Goal: Task Accomplishment & Management: Use online tool/utility

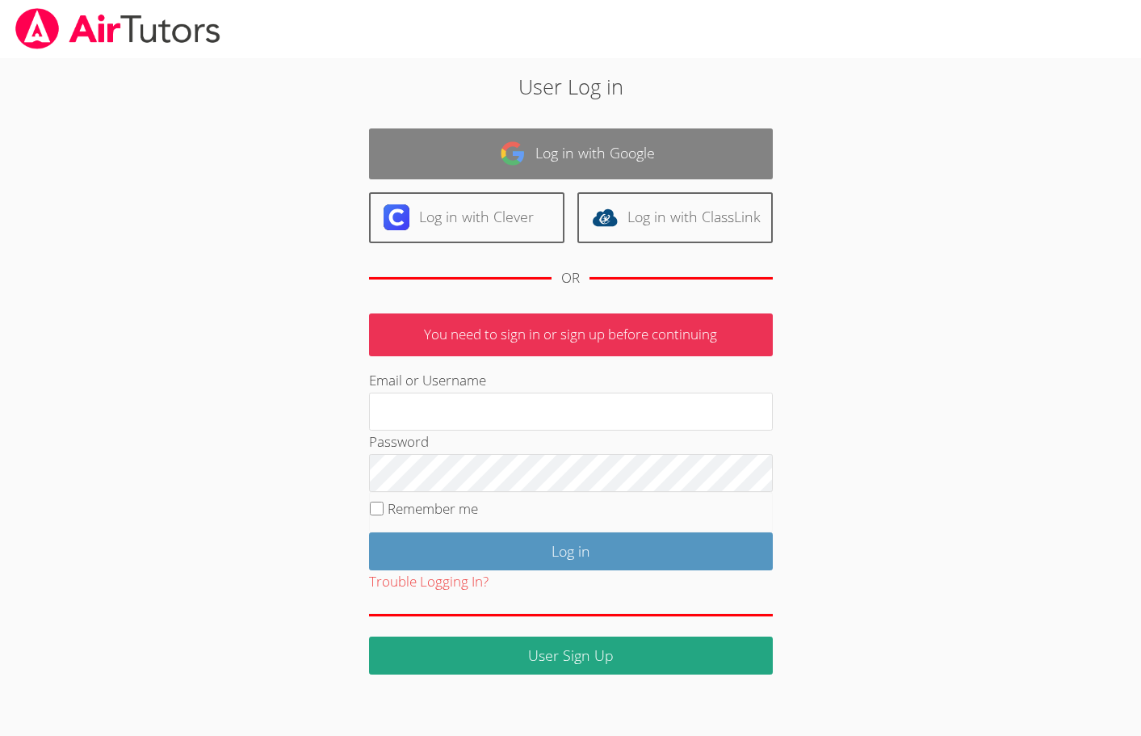
type input "[EMAIL_ADDRESS][DOMAIN_NAME]"
click at [573, 158] on link "Log in with Google" at bounding box center [571, 153] width 404 height 51
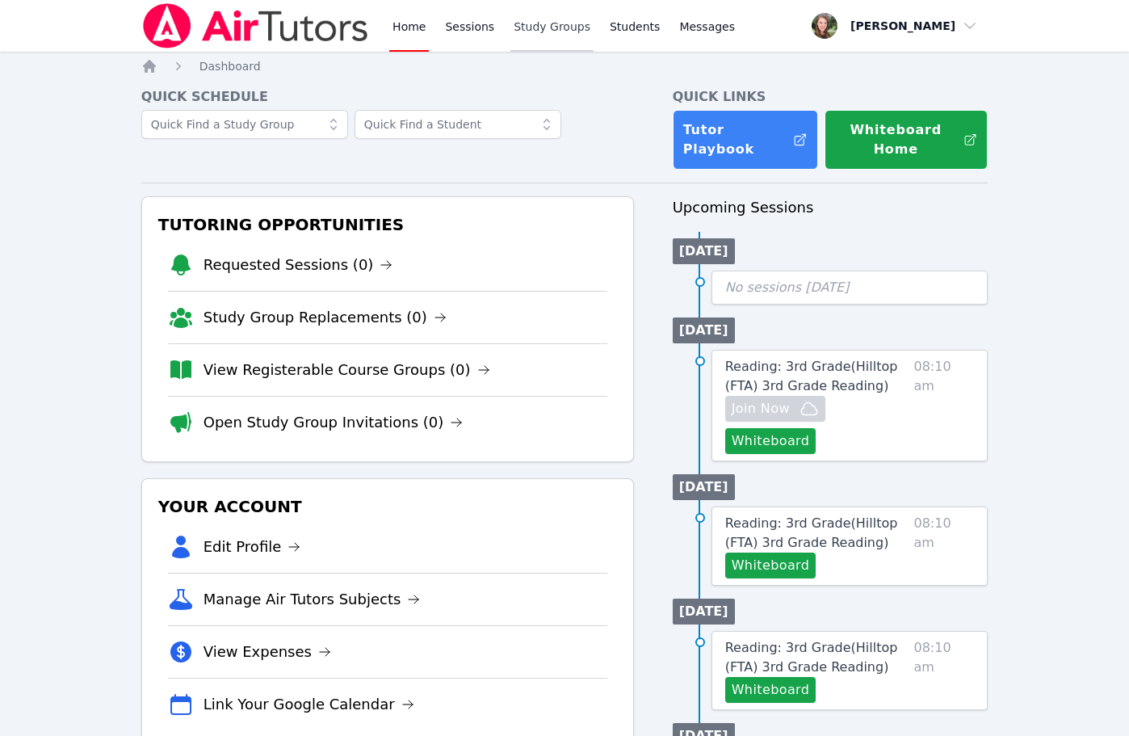
click at [535, 28] on link "Study Groups" at bounding box center [551, 26] width 83 height 52
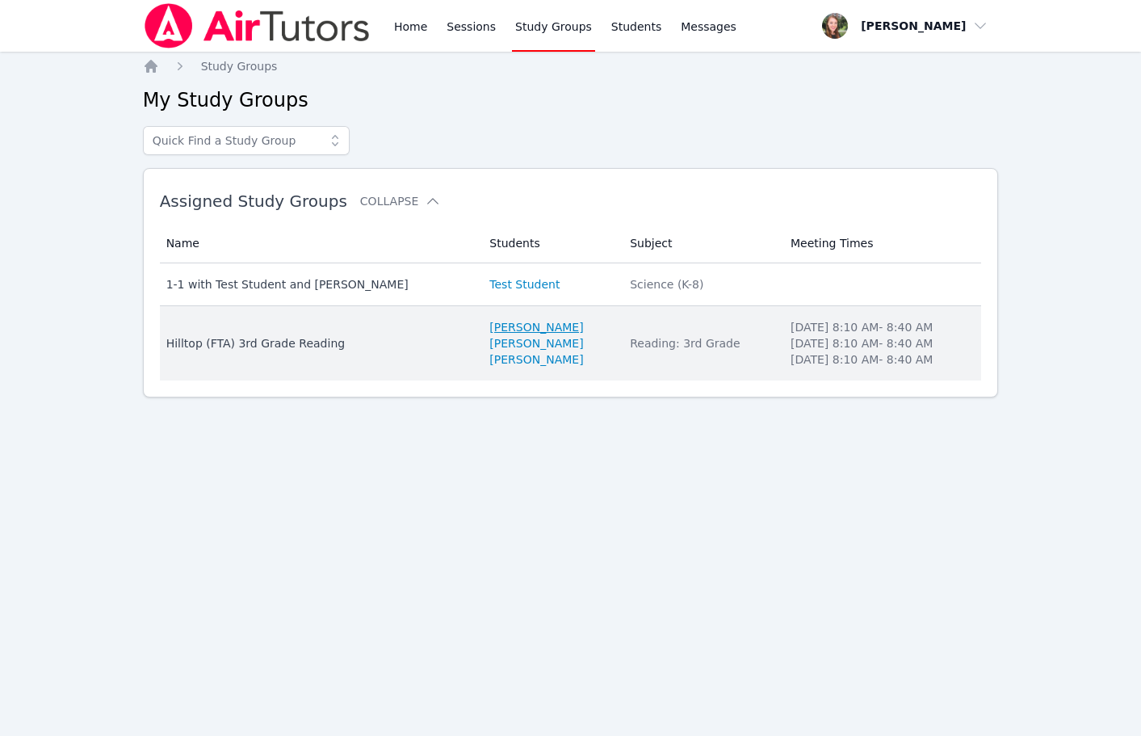
click at [489, 331] on link "Anthony Velasco-Paz" at bounding box center [536, 327] width 94 height 16
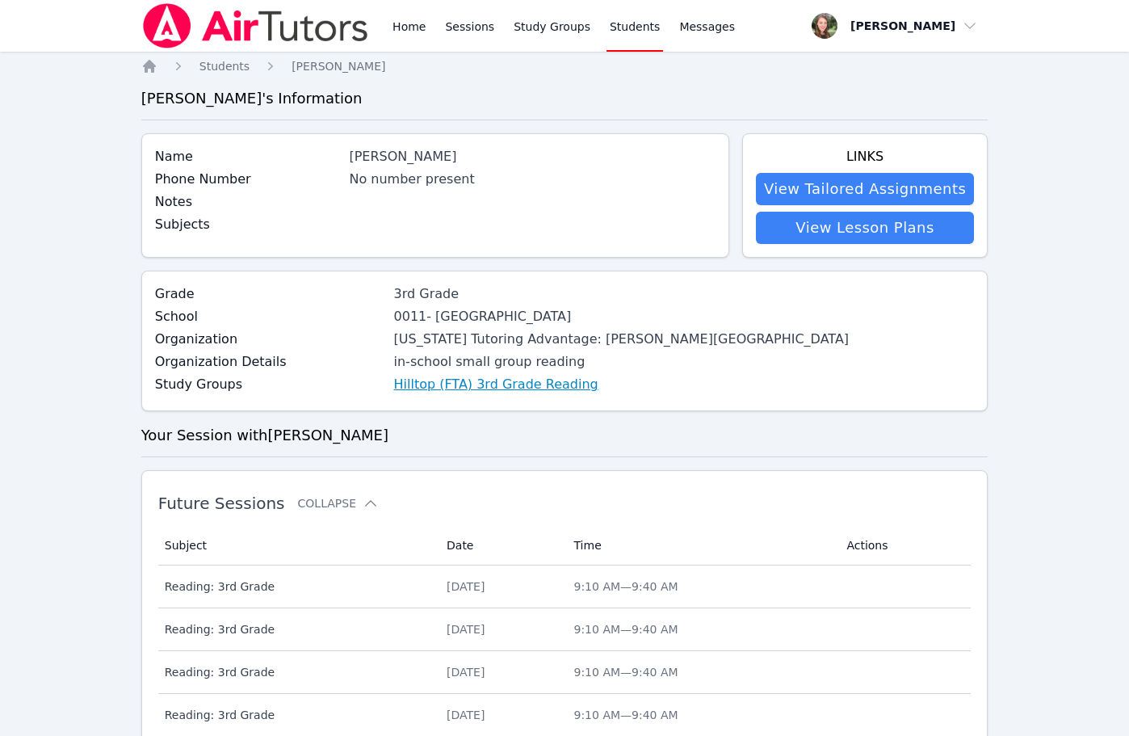
click at [451, 388] on link "Hilltop (FTA) 3rd Grade Reading" at bounding box center [496, 384] width 204 height 19
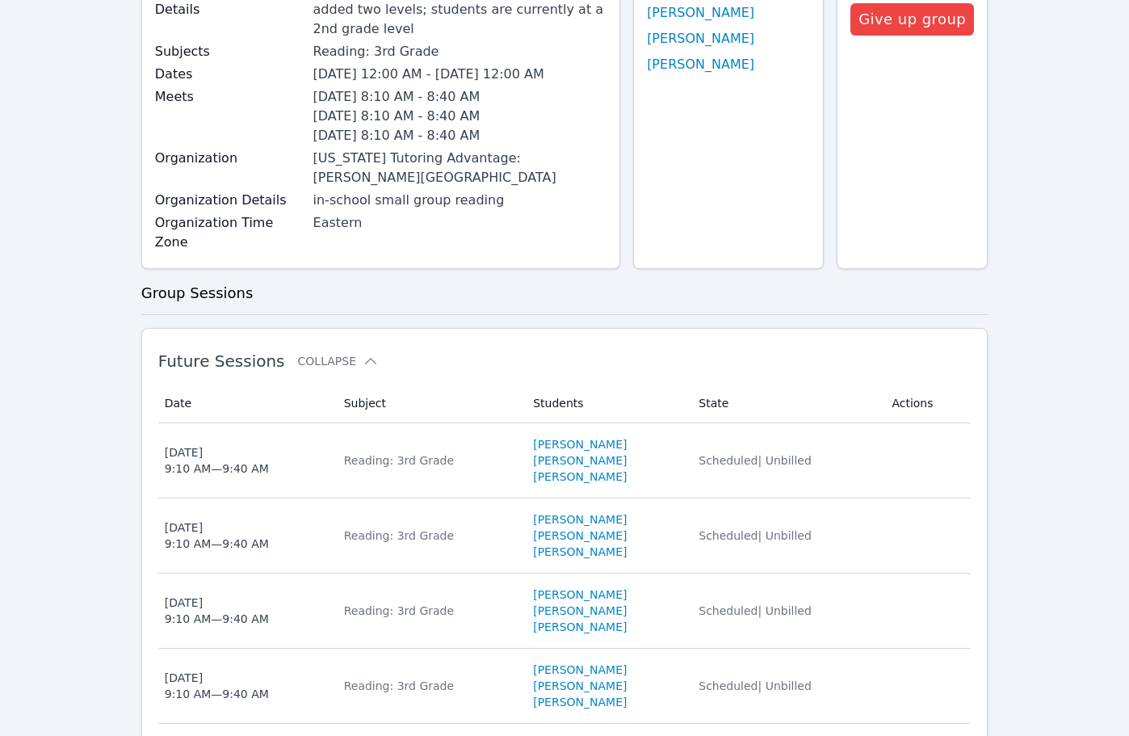
scroll to position [242, 0]
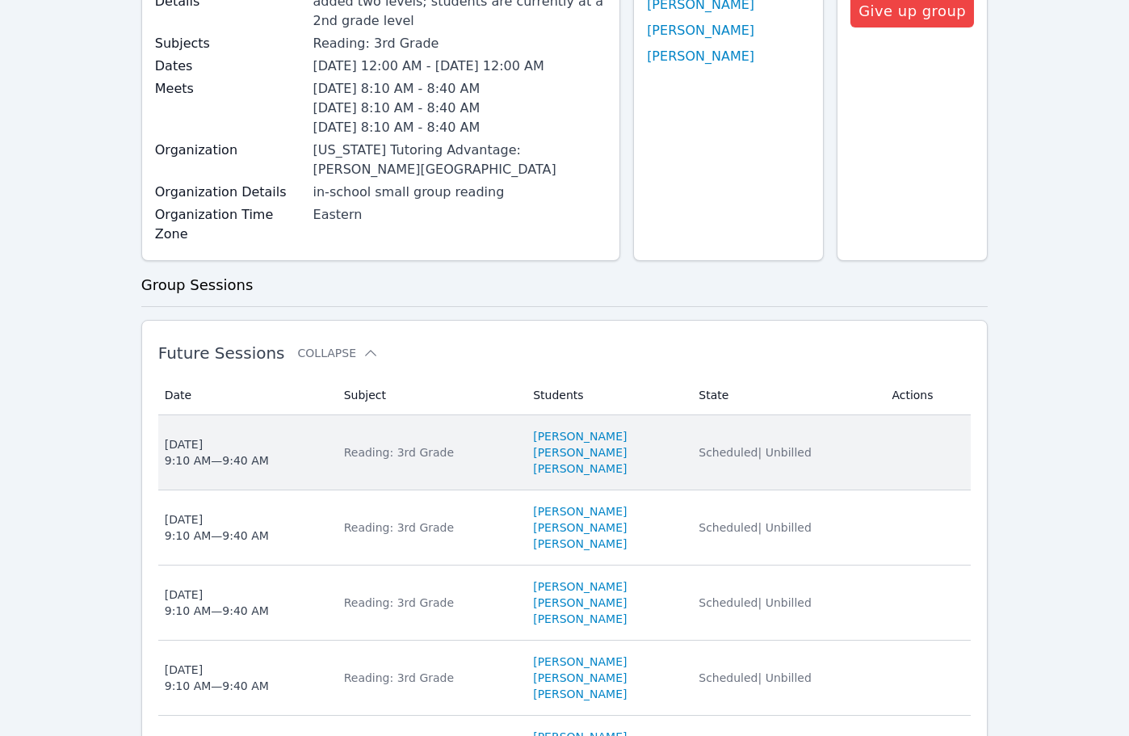
click at [388, 444] on div "Reading: 3rd Grade" at bounding box center [429, 452] width 170 height 16
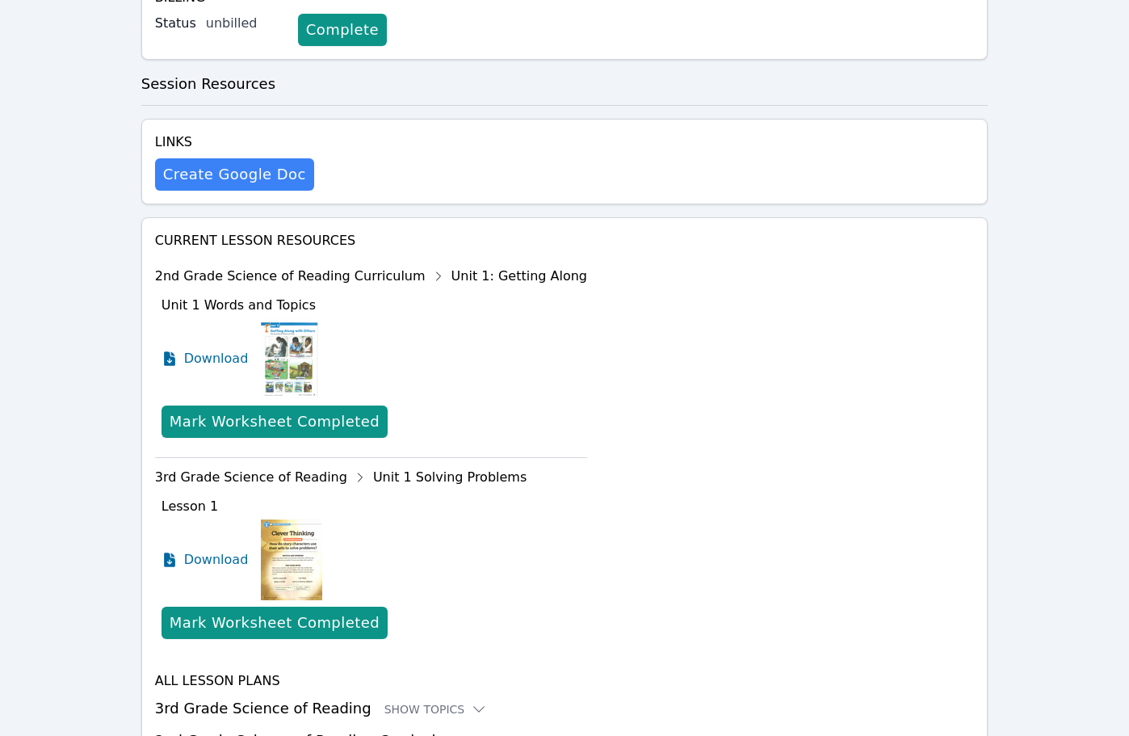
scroll to position [576, 0]
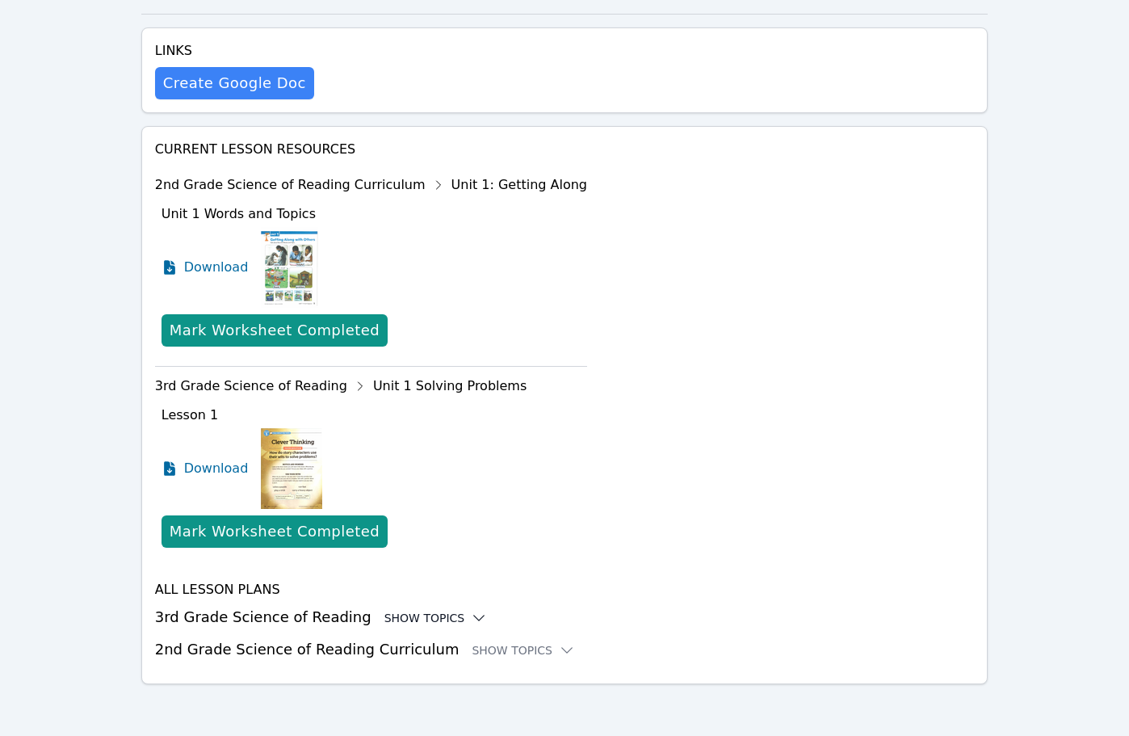
click at [471, 622] on icon at bounding box center [479, 618] width 16 height 16
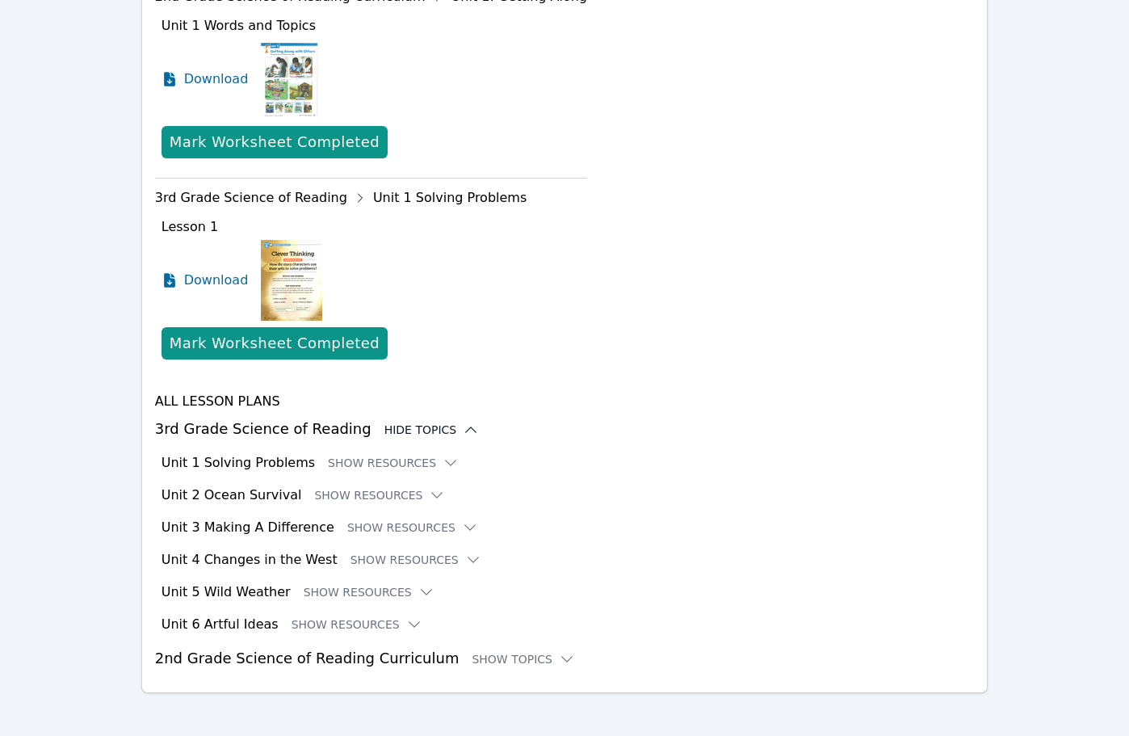
scroll to position [773, 0]
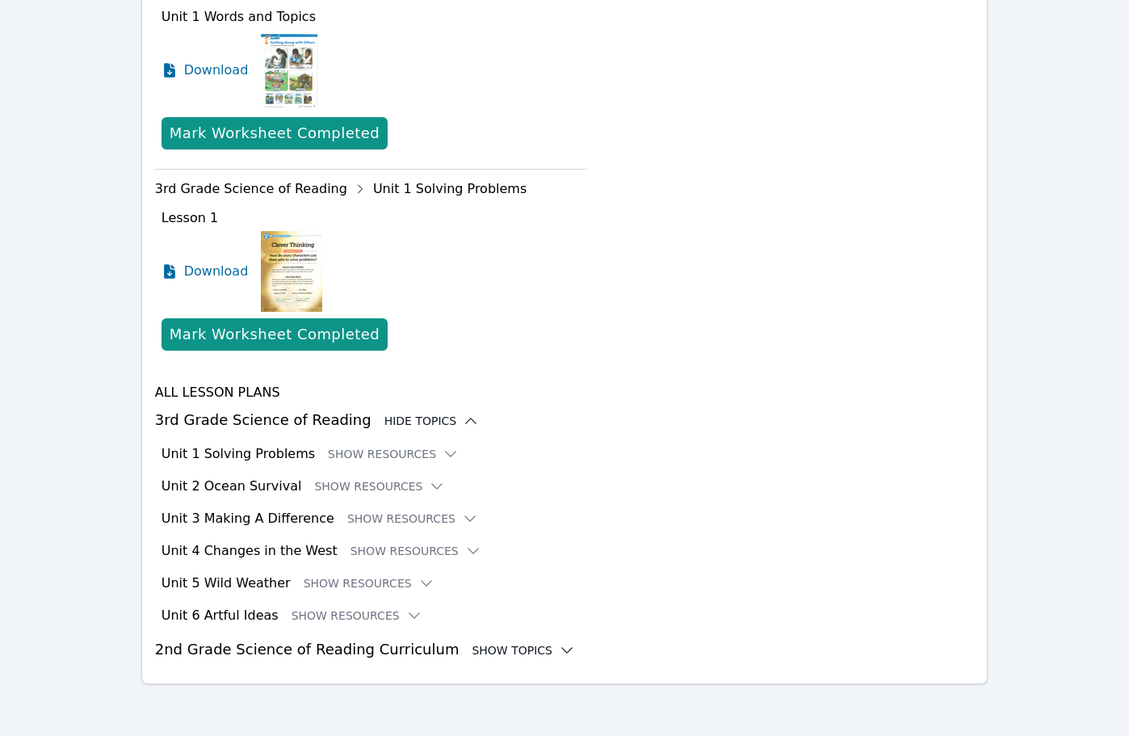
click at [472, 650] on div "Show Topics" at bounding box center [523, 650] width 103 height 16
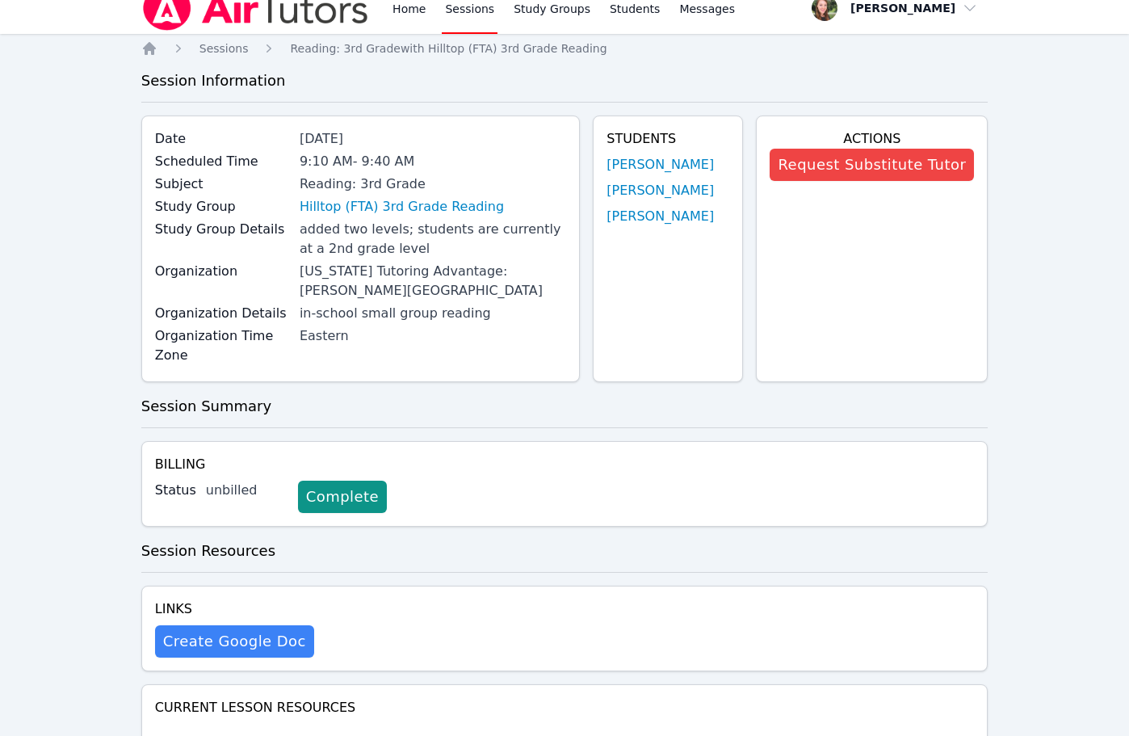
scroll to position [0, 0]
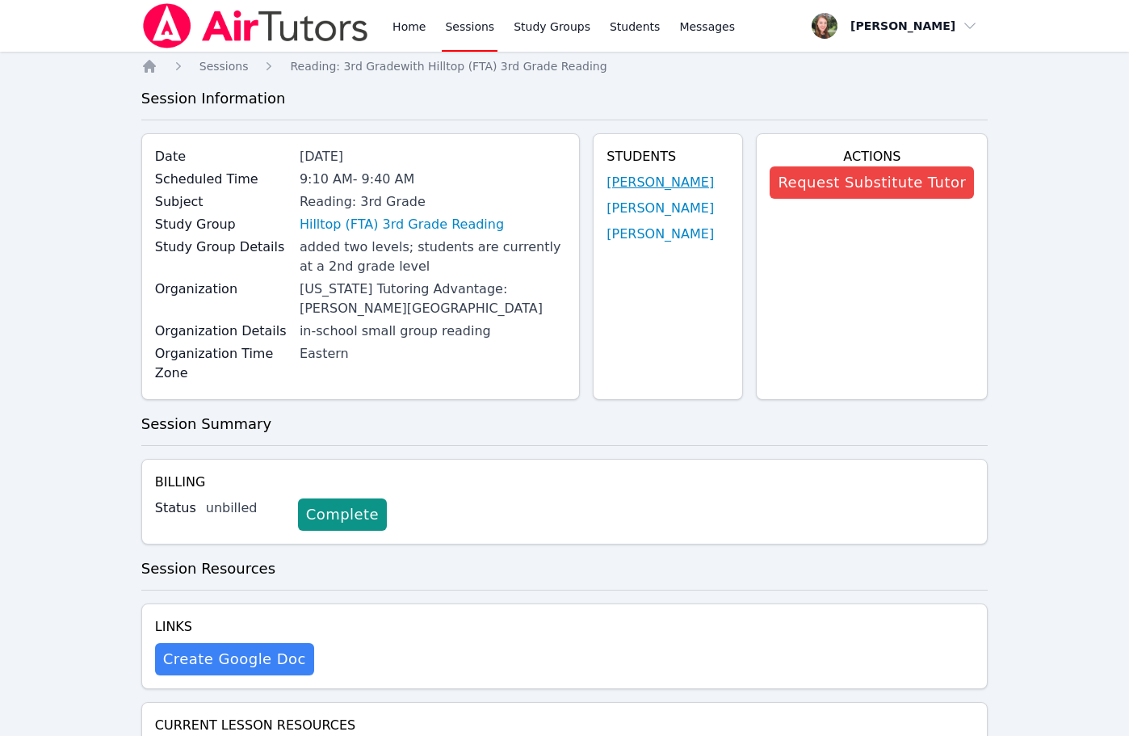
click at [646, 187] on link "Anthony Velasco-Paz" at bounding box center [660, 182] width 107 height 19
click at [627, 210] on link "Hazen Faulkner" at bounding box center [660, 208] width 107 height 19
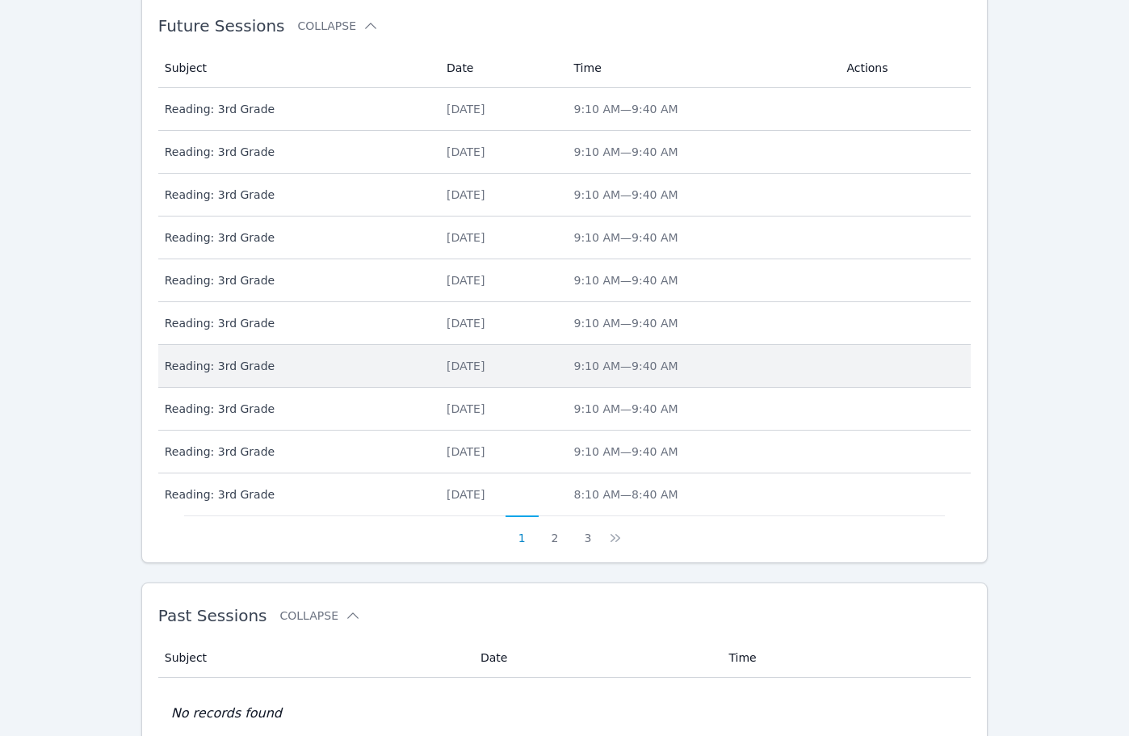
scroll to position [485, 0]
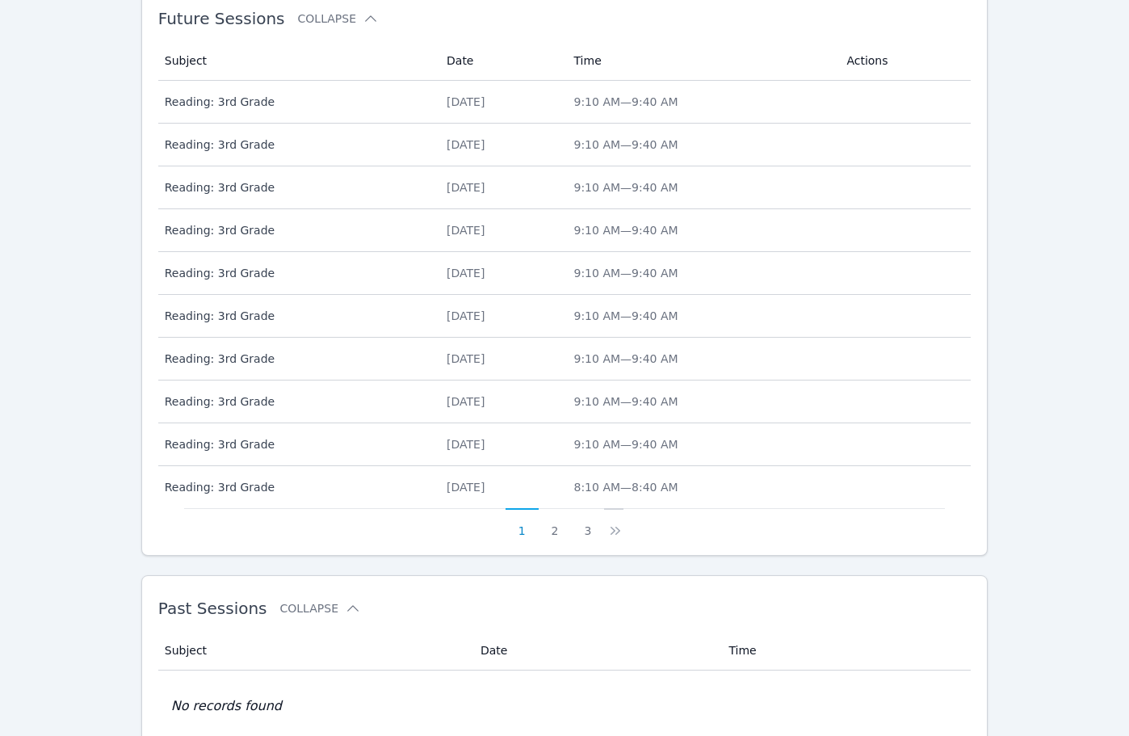
click at [610, 531] on icon at bounding box center [615, 531] width 16 height 16
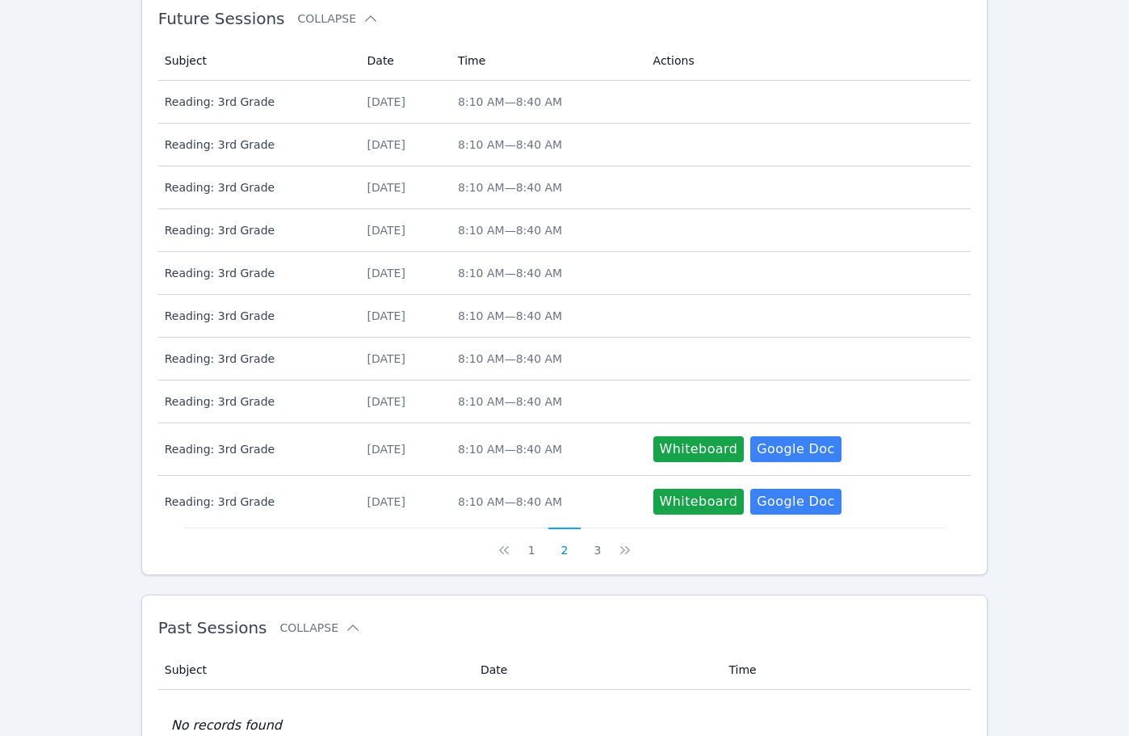
click at [620, 559] on div "Future Sessions Collapse Subject Date Time Actions Subject Reading: 3rd Grade D…" at bounding box center [564, 280] width 847 height 590
click at [618, 543] on icon at bounding box center [625, 550] width 16 height 16
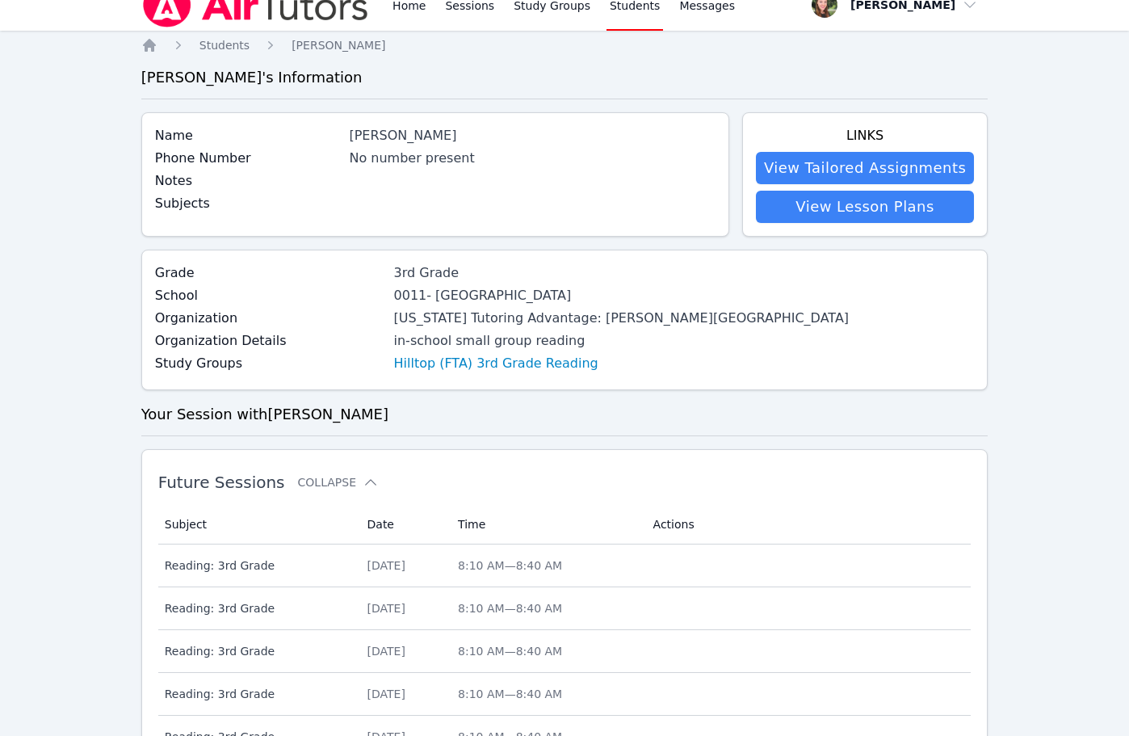
scroll to position [341, 0]
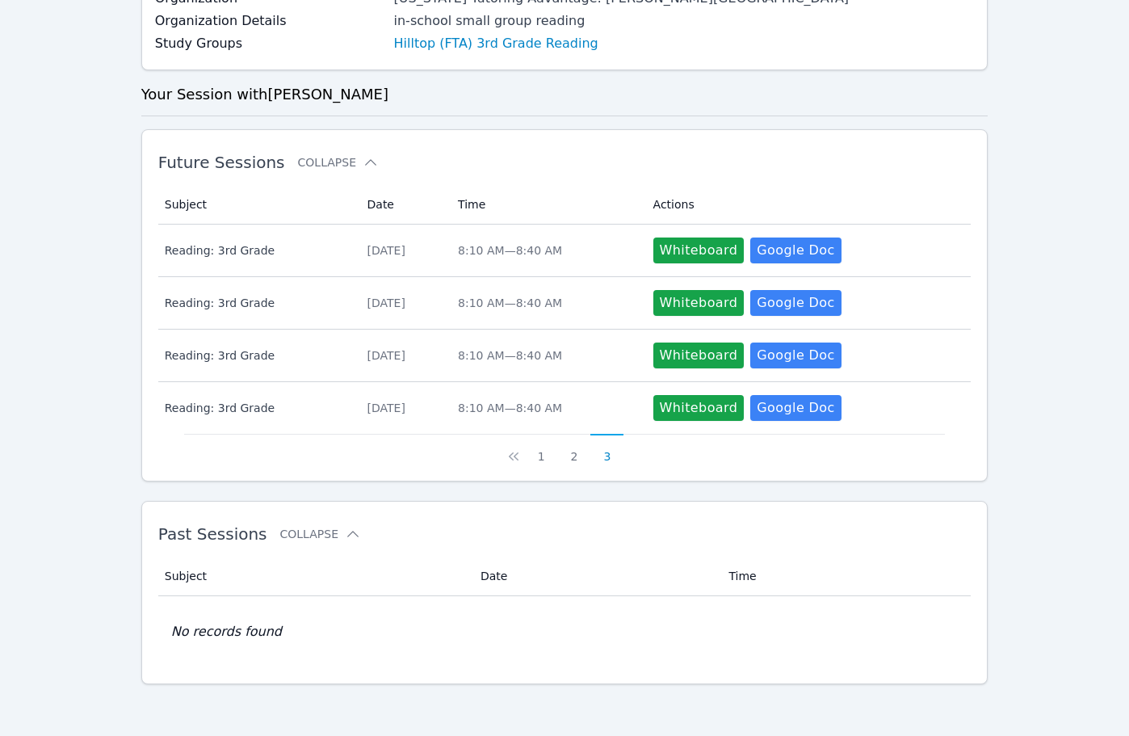
click at [367, 206] on th "Date" at bounding box center [403, 205] width 91 height 40
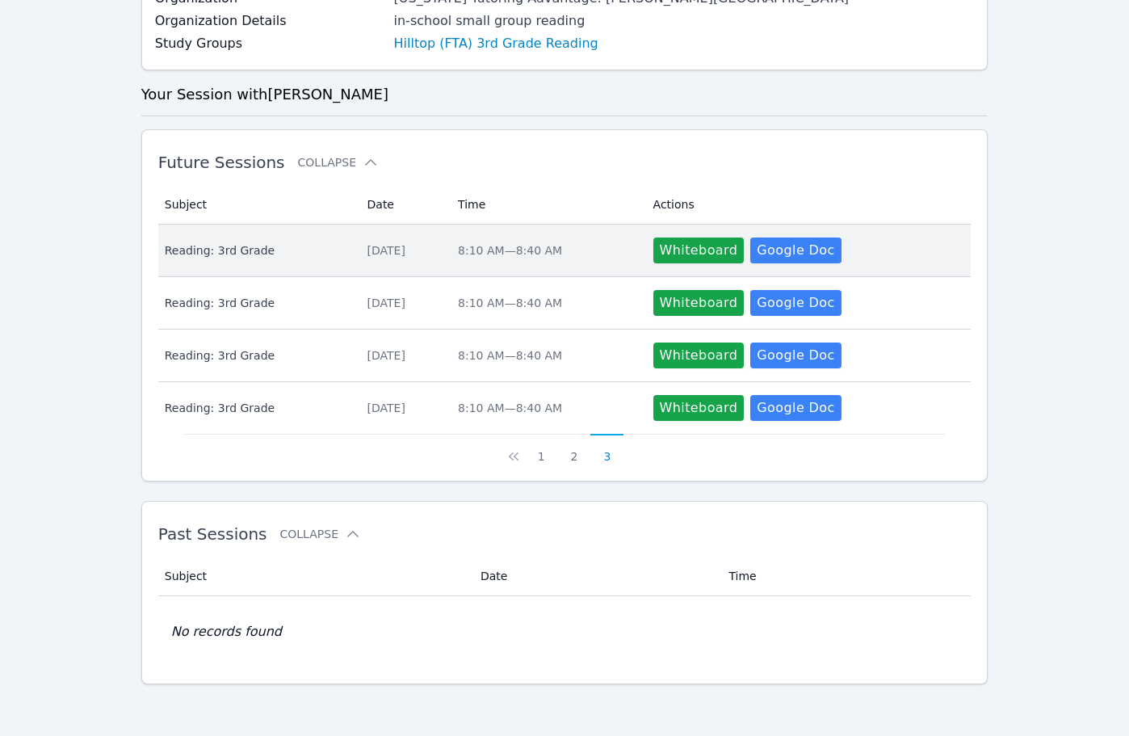
scroll to position [0, 0]
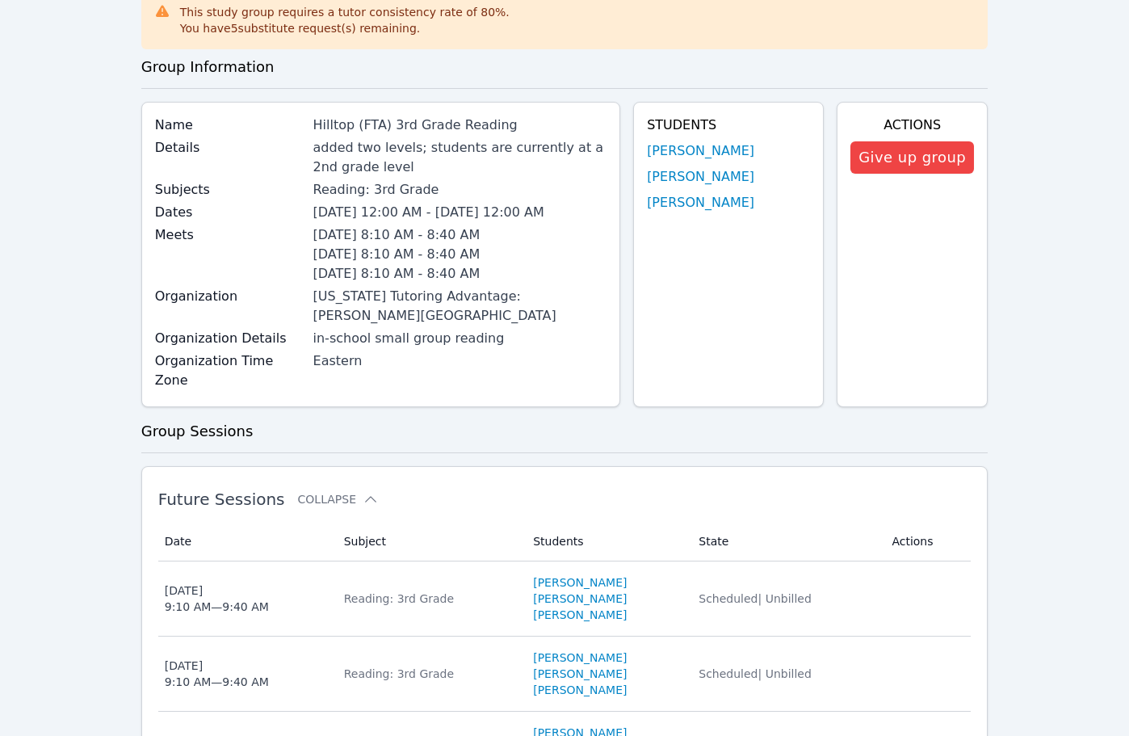
scroll to position [81, 0]
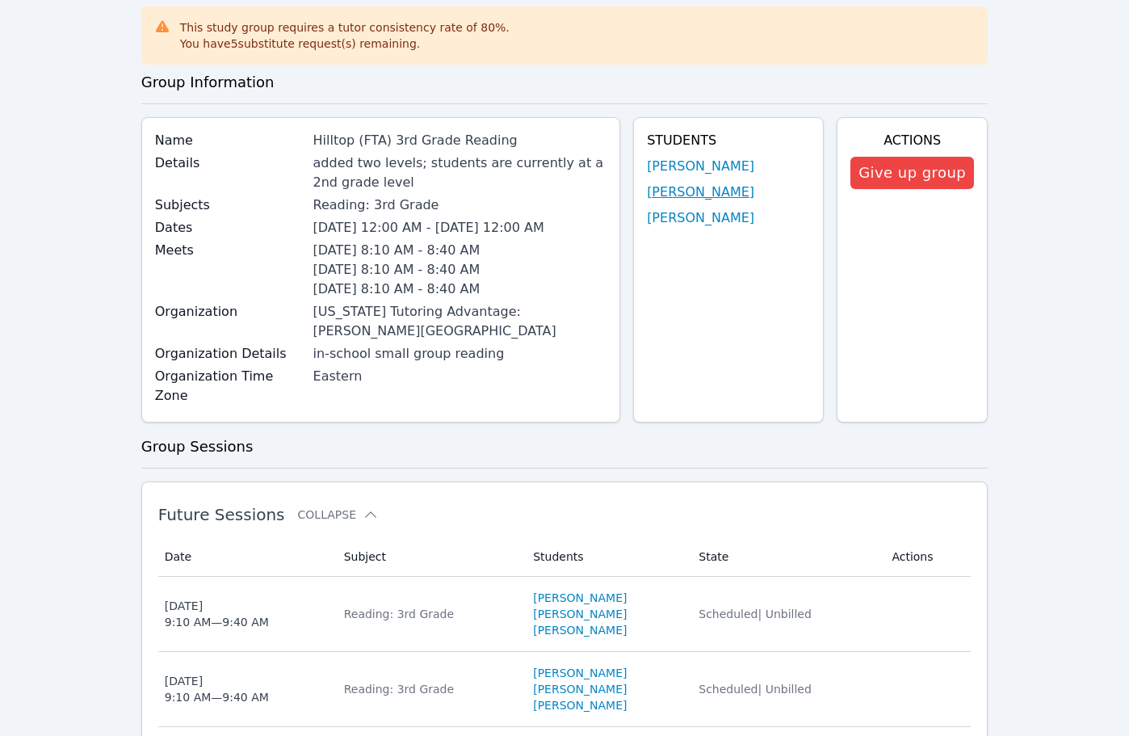
click at [674, 196] on link "Isaiah Francisco" at bounding box center [700, 192] width 107 height 19
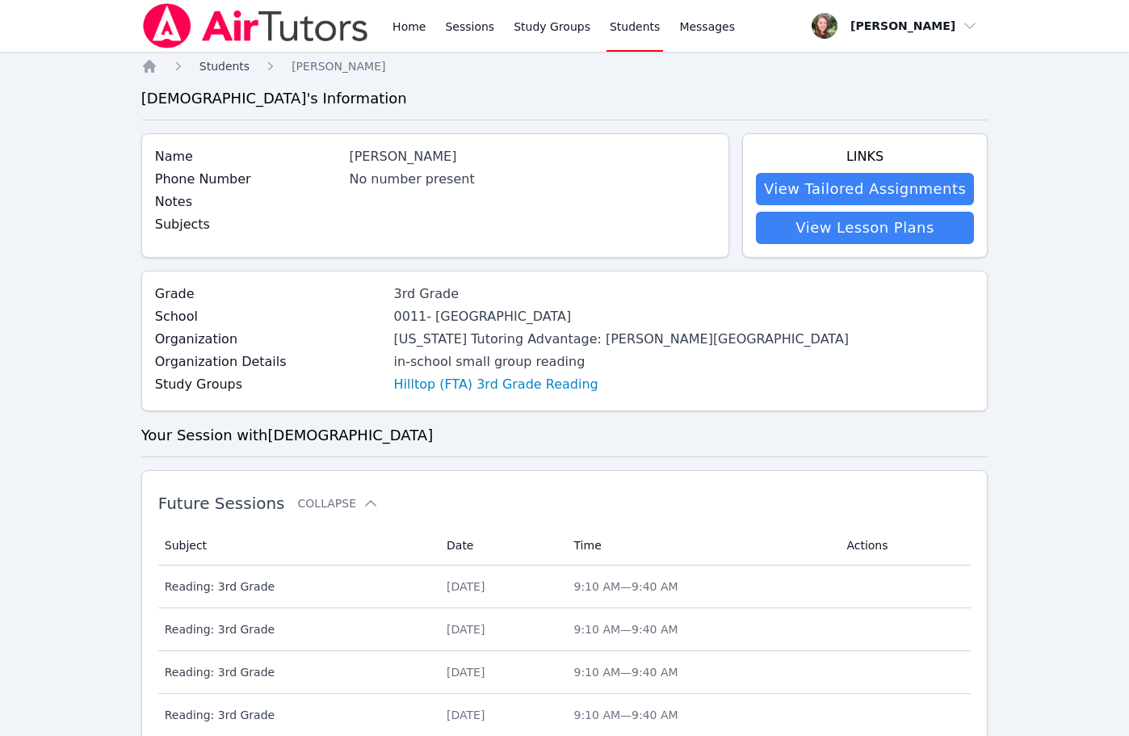
click at [236, 64] on span "Students" at bounding box center [224, 66] width 50 height 13
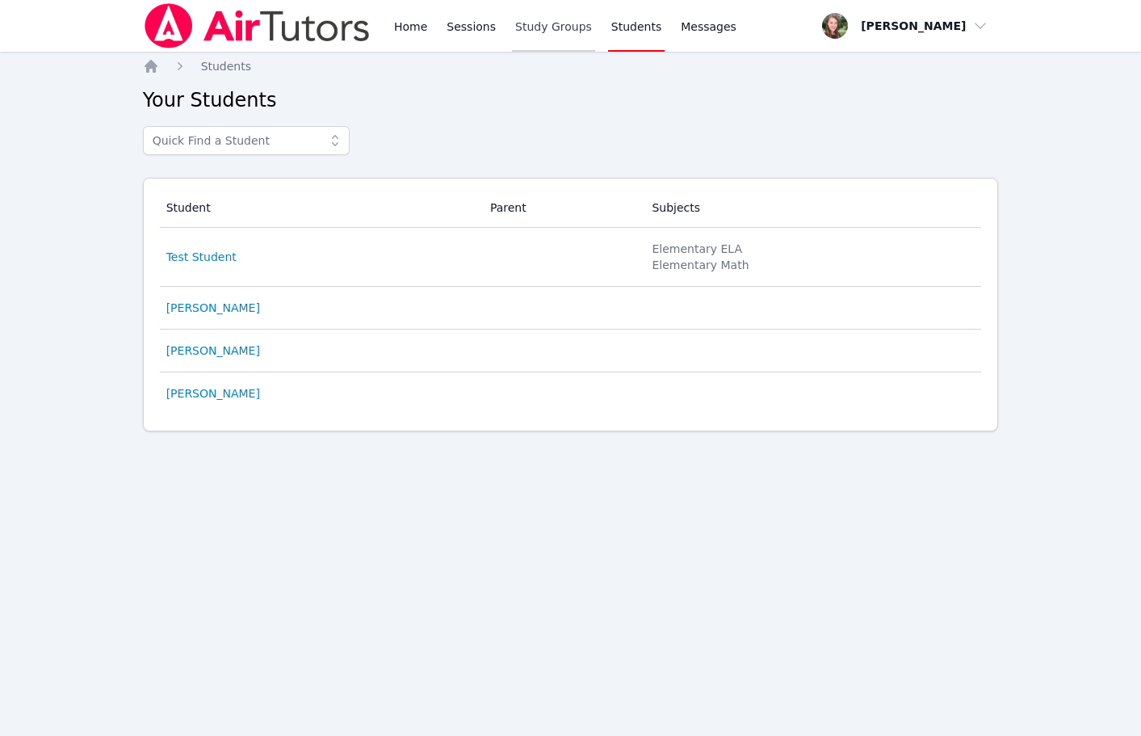
click at [543, 33] on link "Study Groups" at bounding box center [553, 26] width 83 height 52
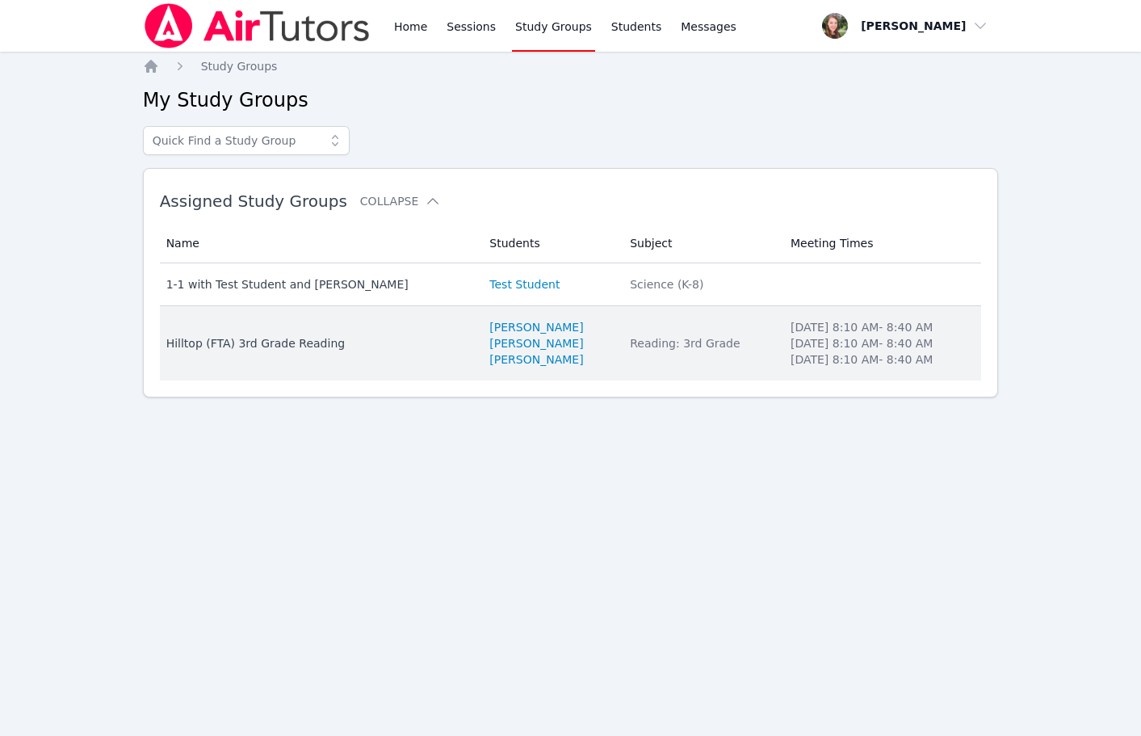
click at [241, 344] on div "Hilltop (FTA) 3rd Grade Reading" at bounding box center [318, 343] width 304 height 16
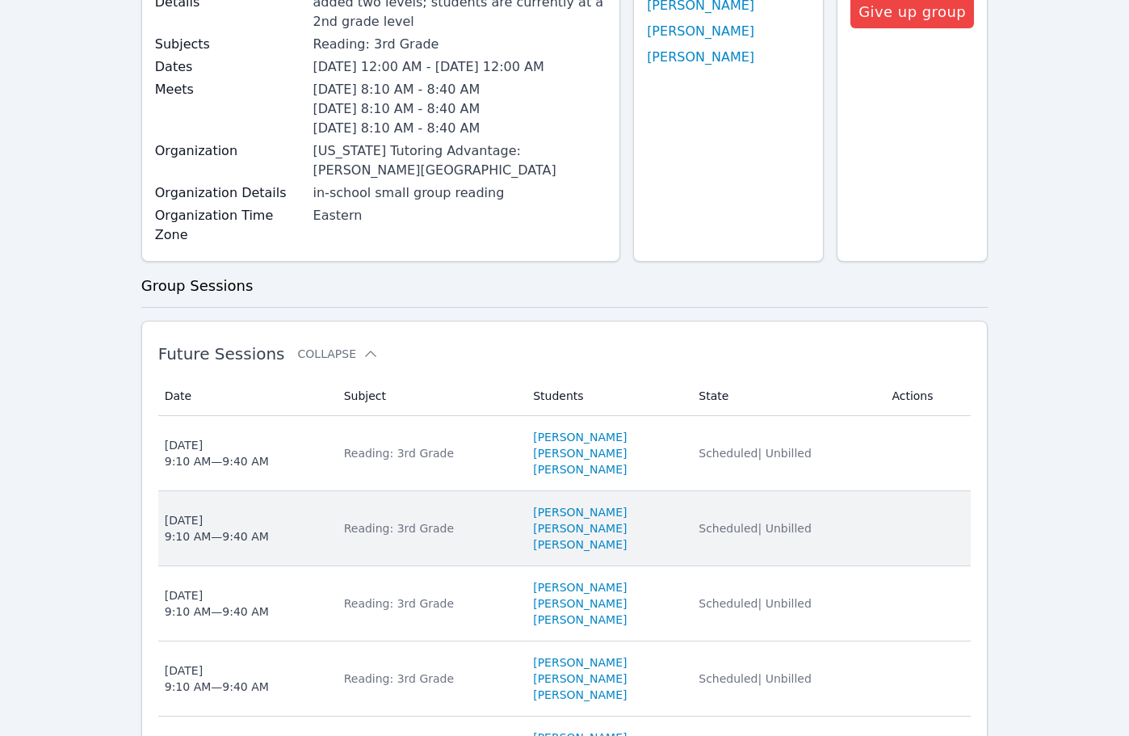
scroll to position [242, 0]
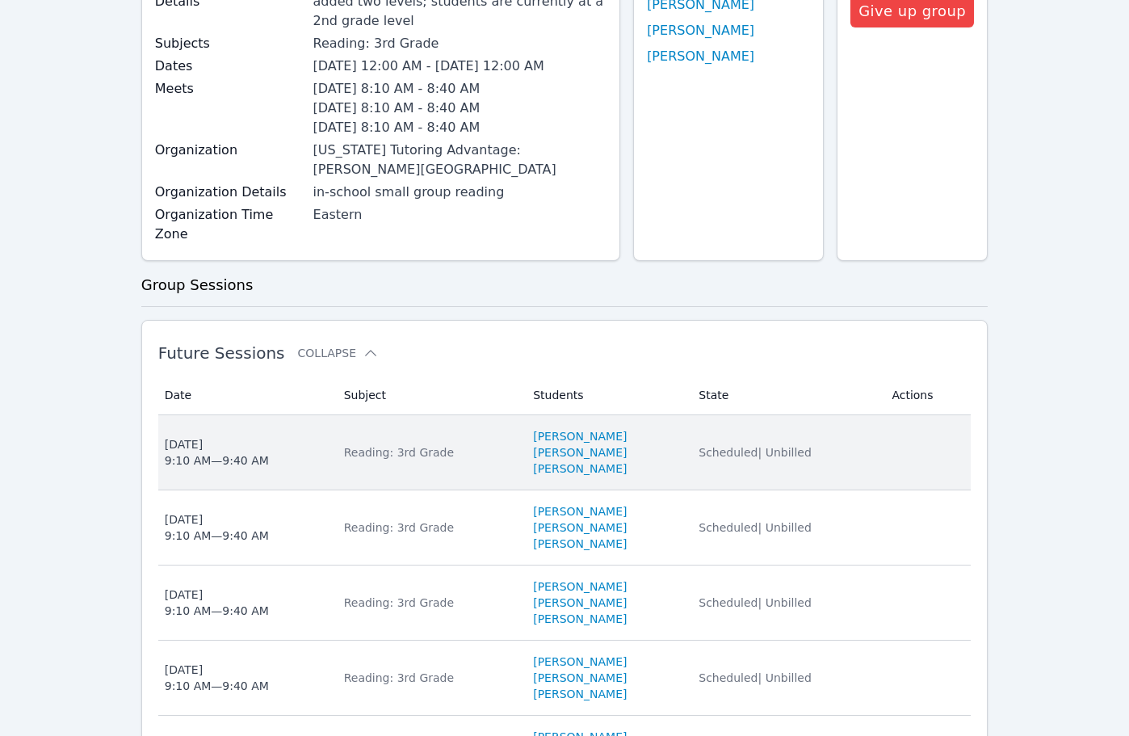
click at [388, 444] on div "Reading: 3rd Grade" at bounding box center [429, 452] width 170 height 16
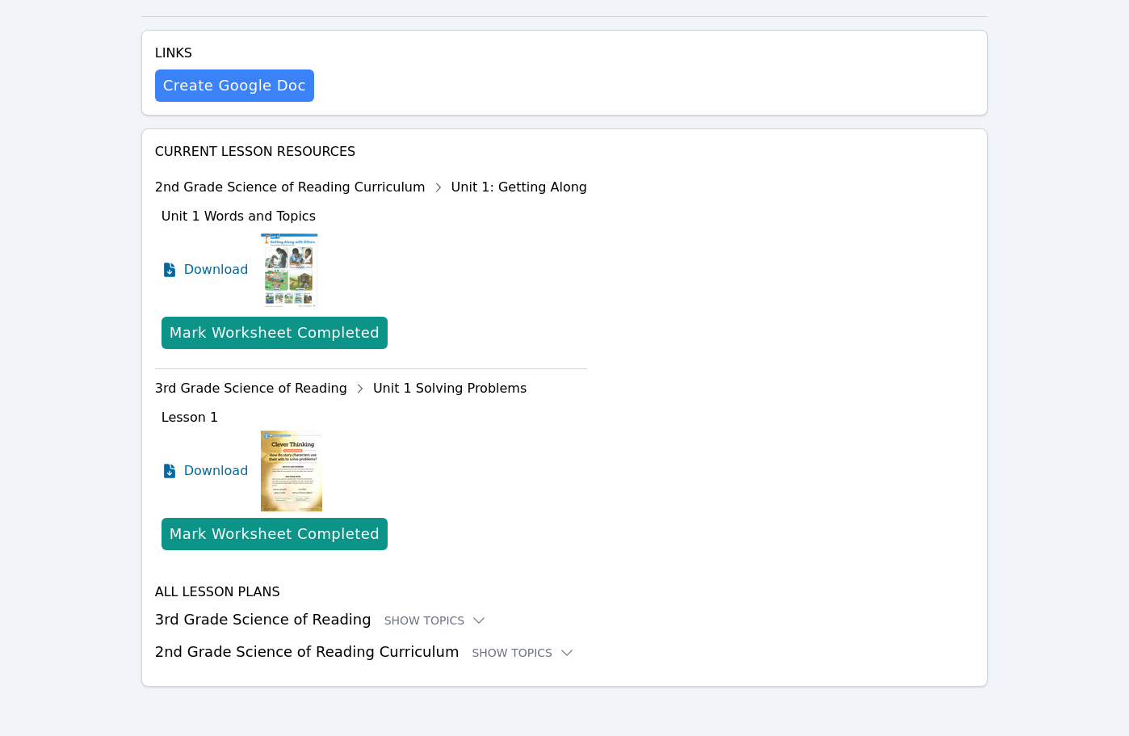
scroll to position [576, 0]
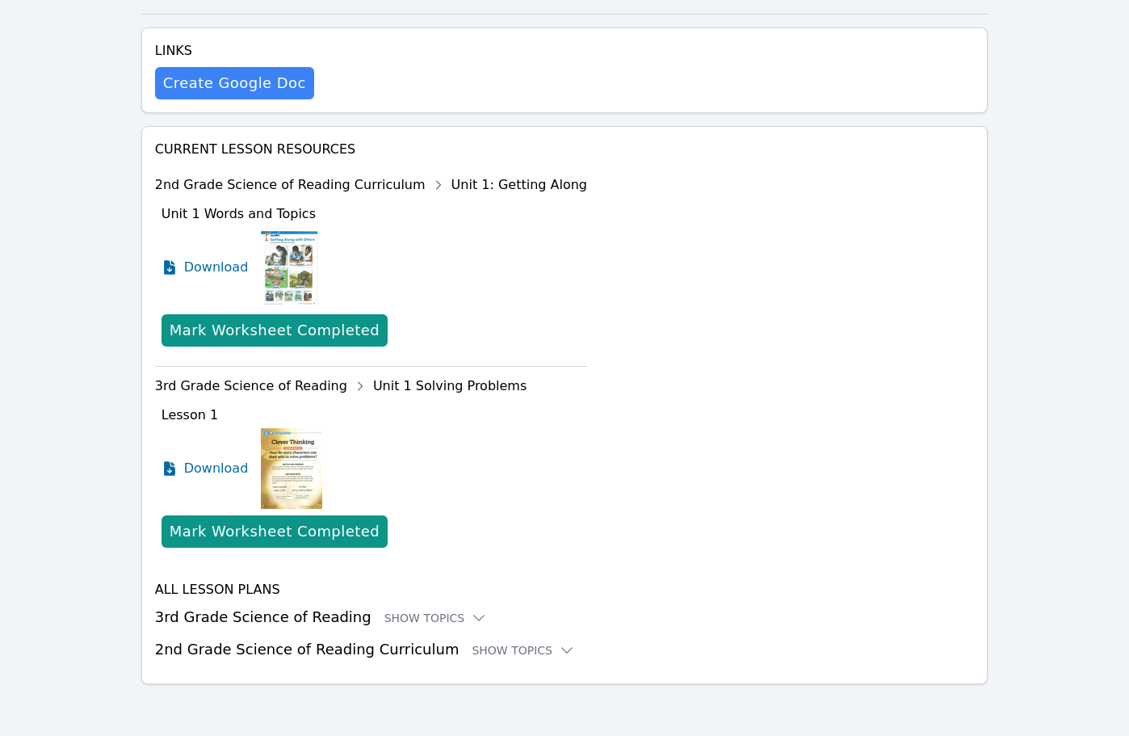
click at [26, 82] on div "Home Sessions Study Groups Students Messages Open user menu Heather Parham Open…" at bounding box center [564, 80] width 1129 height 1312
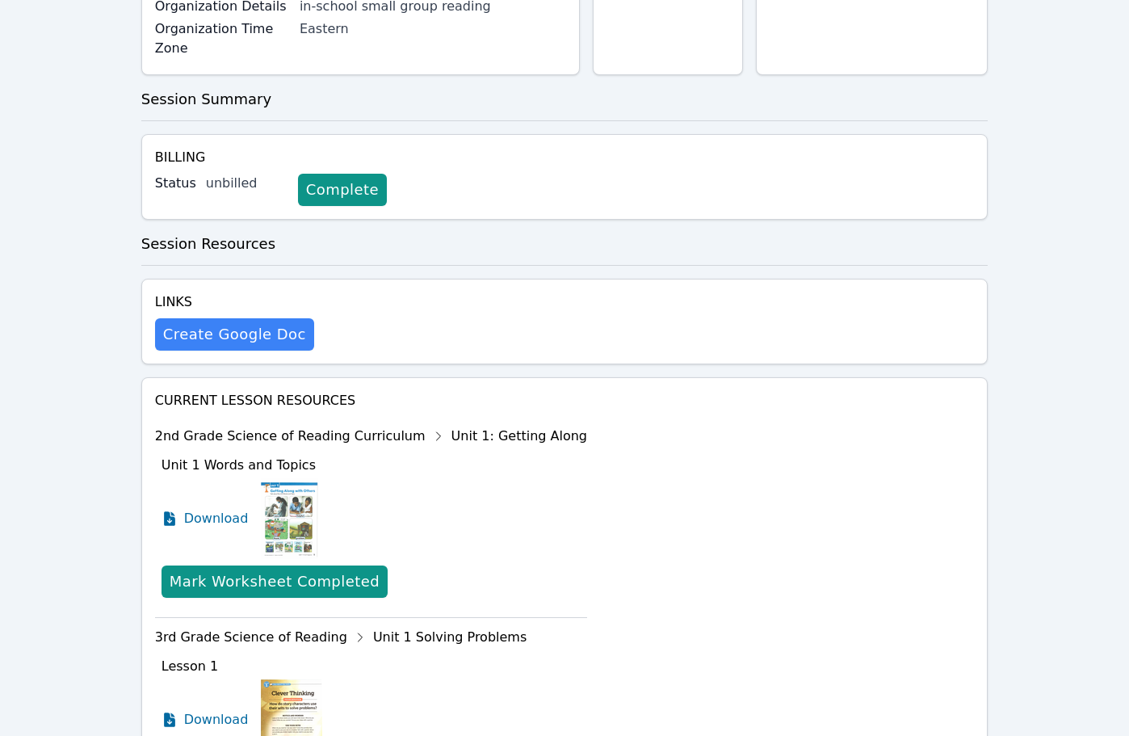
scroll to position [334, 0]
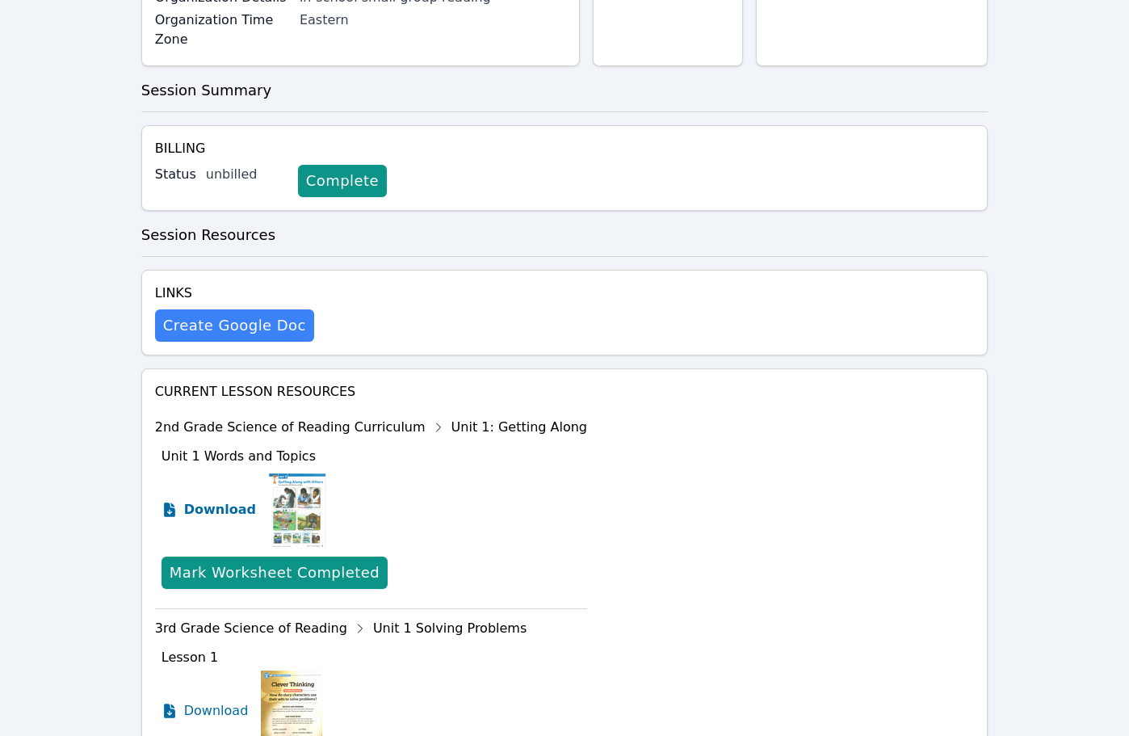
click at [210, 504] on span "Download" at bounding box center [220, 509] width 72 height 19
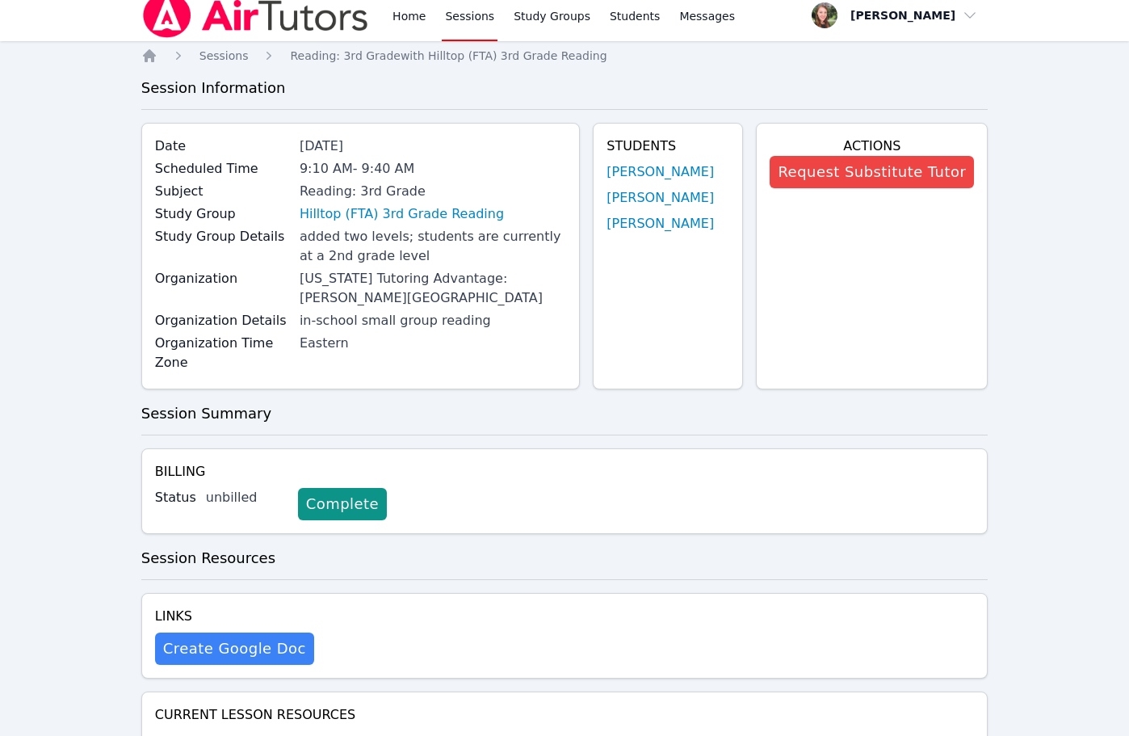
scroll to position [0, 0]
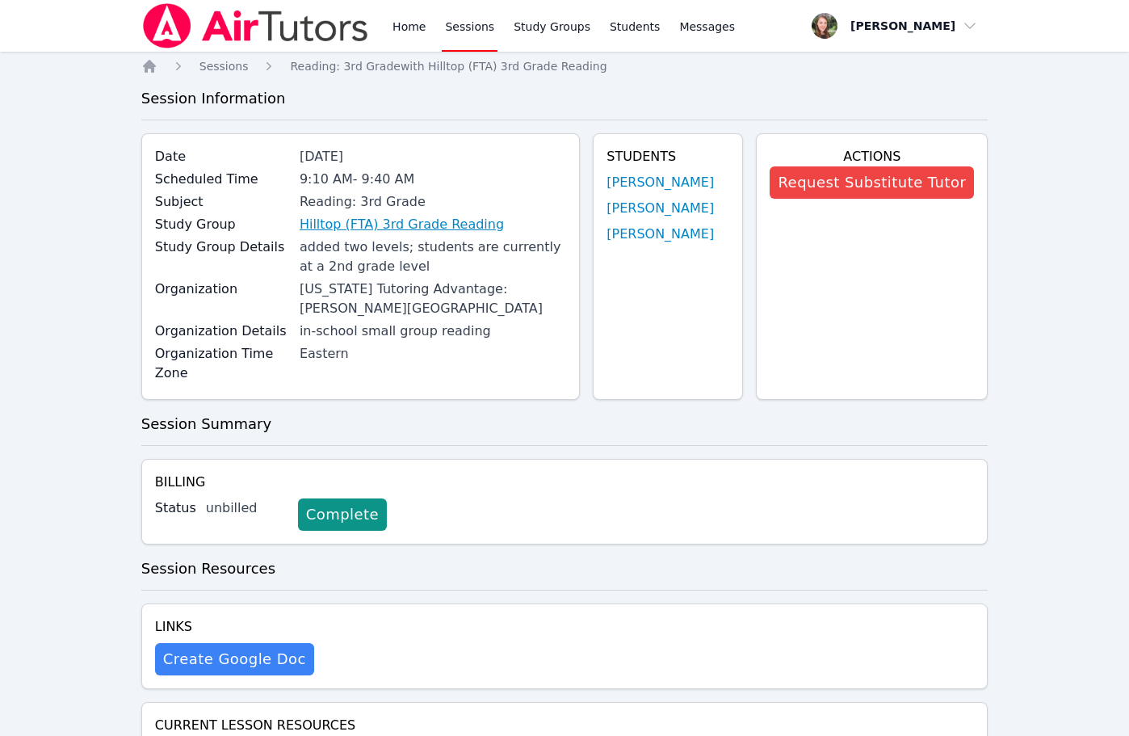
click at [393, 222] on link "Hilltop (FTA) 3rd Grade Reading" at bounding box center [402, 224] width 204 height 19
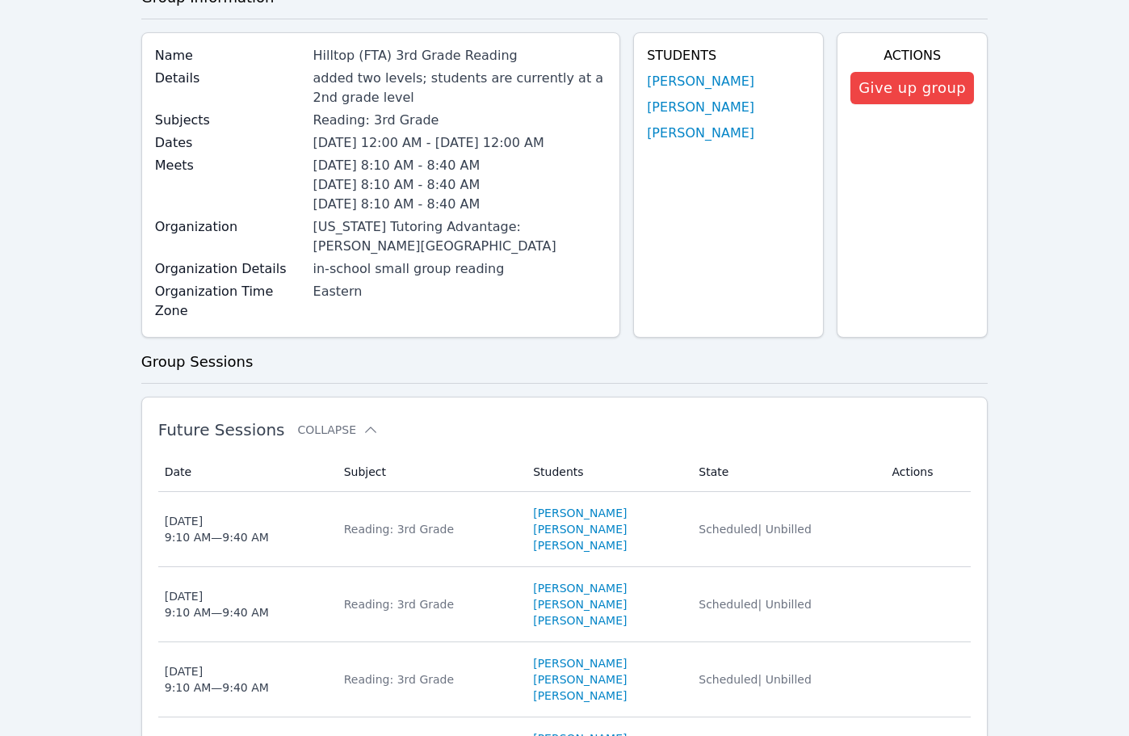
scroll to position [323, 0]
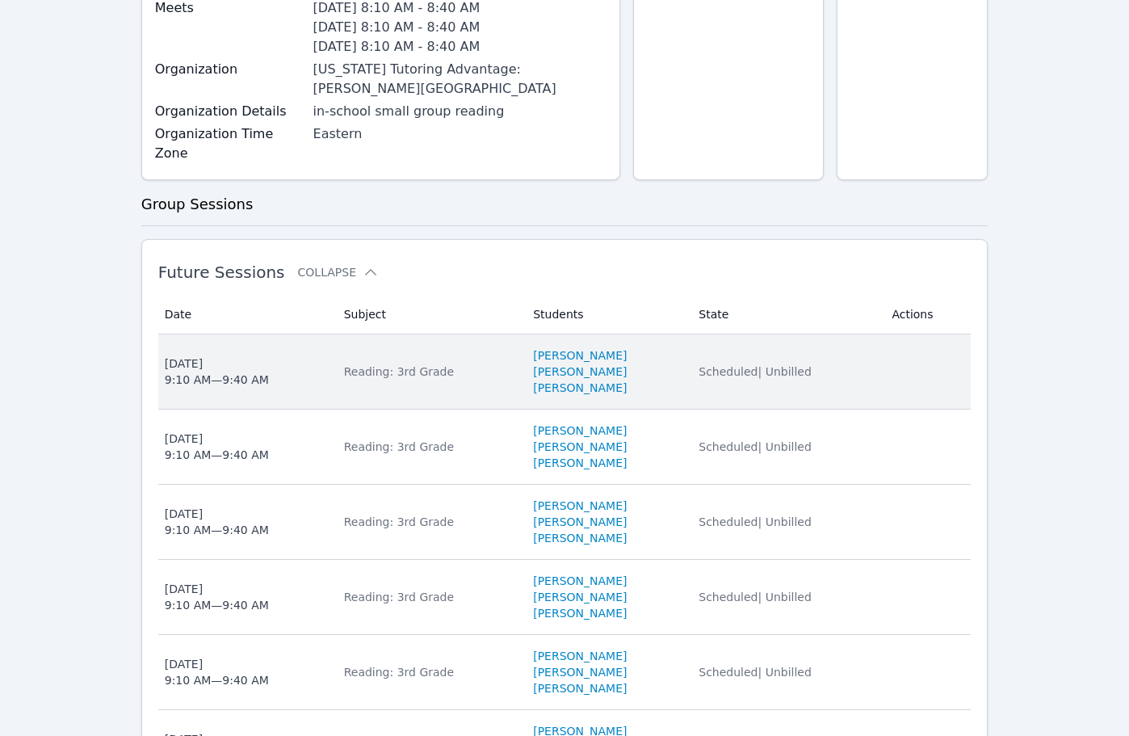
click at [388, 363] on div "Reading: 3rd Grade" at bounding box center [429, 371] width 170 height 16
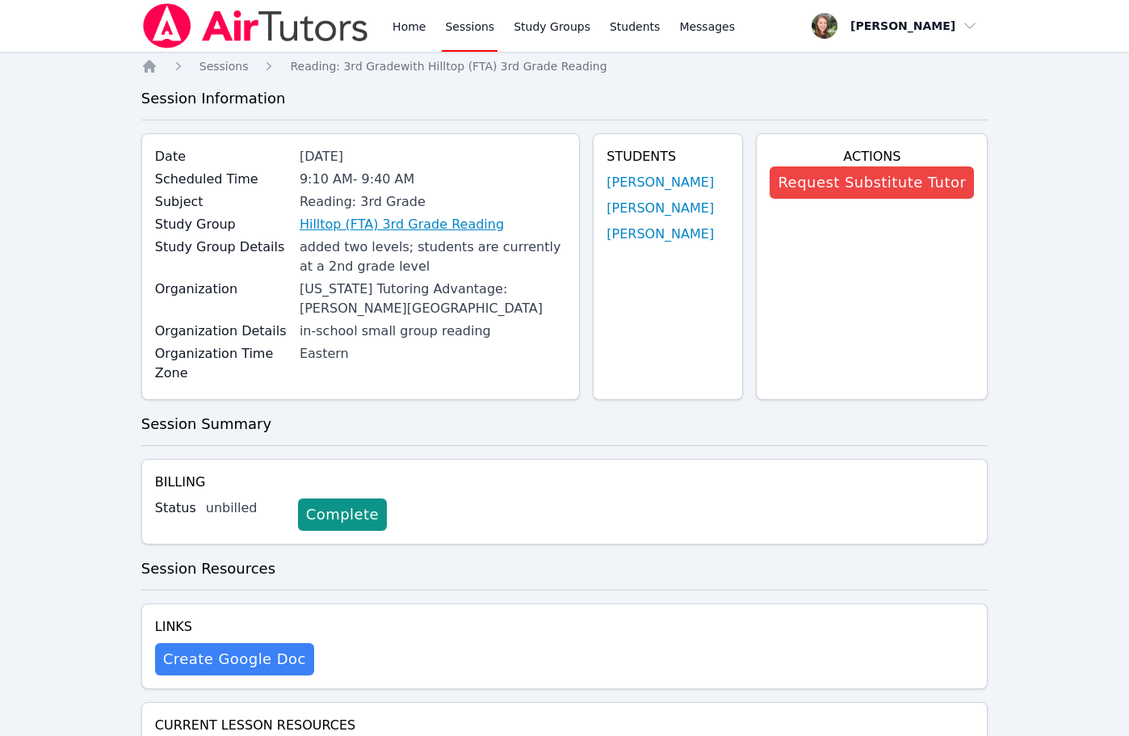
click at [420, 220] on link "Hilltop (FTA) 3rd Grade Reading" at bounding box center [402, 224] width 204 height 19
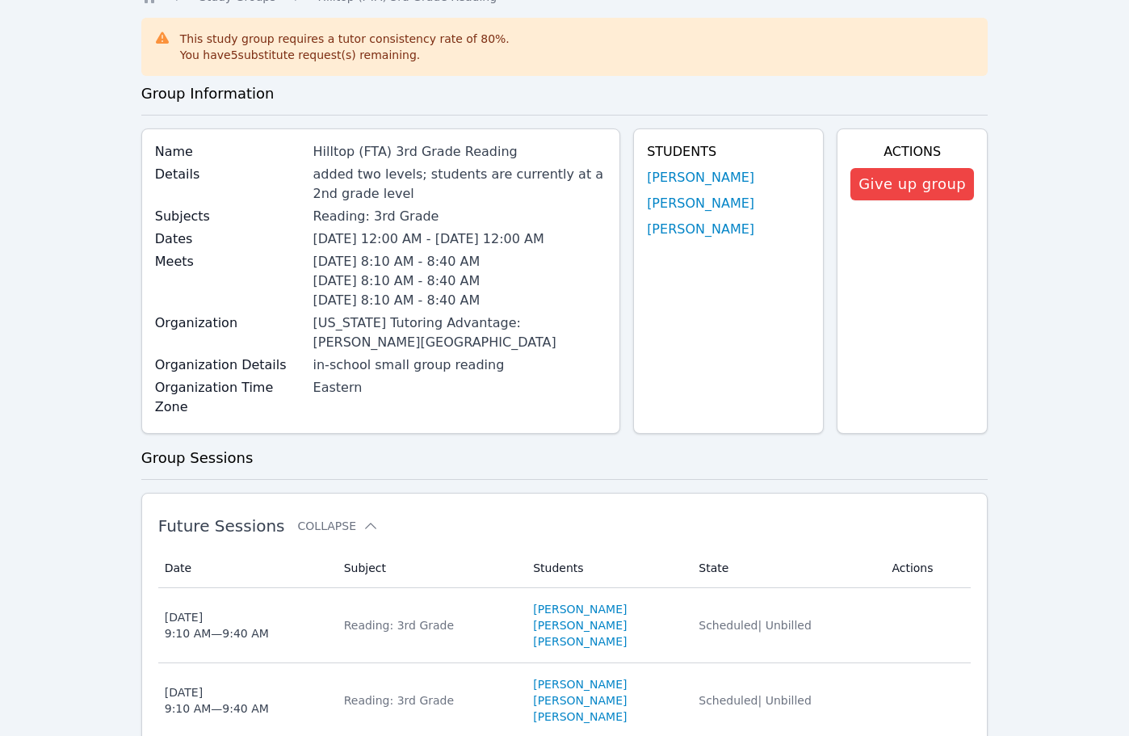
scroll to position [162, 0]
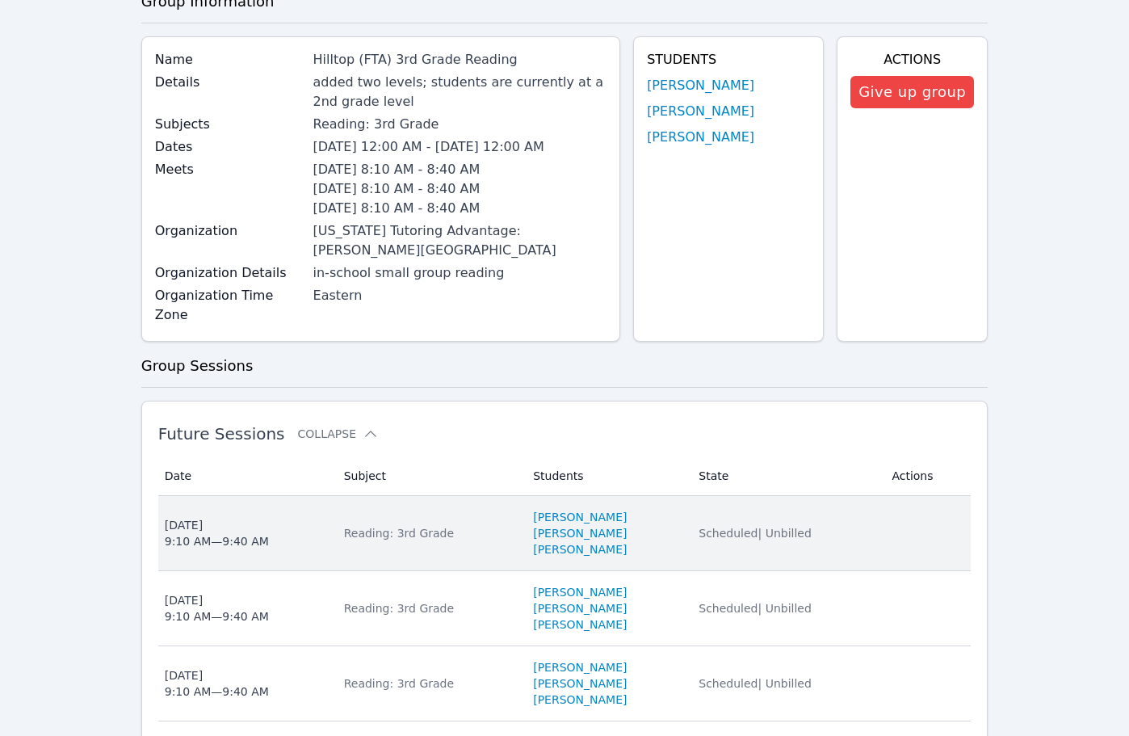
click at [399, 525] on div "Reading: 3rd Grade" at bounding box center [429, 533] width 170 height 16
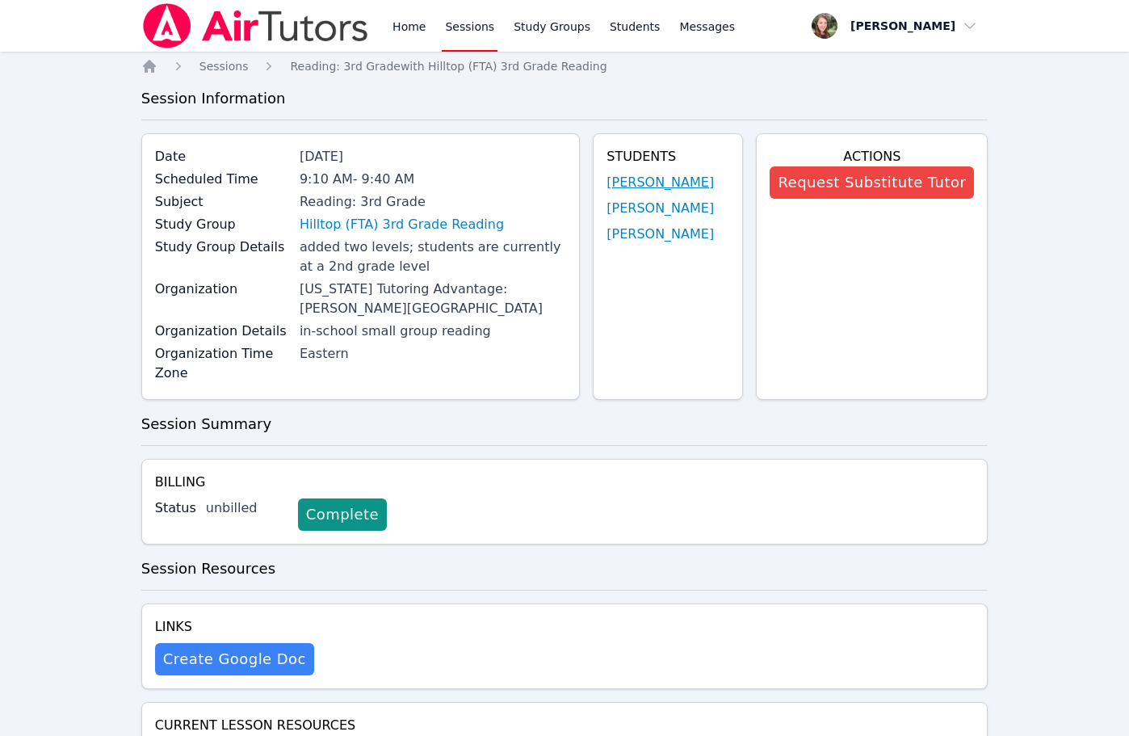
click at [620, 183] on link "Anthony Velasco-Paz" at bounding box center [660, 182] width 107 height 19
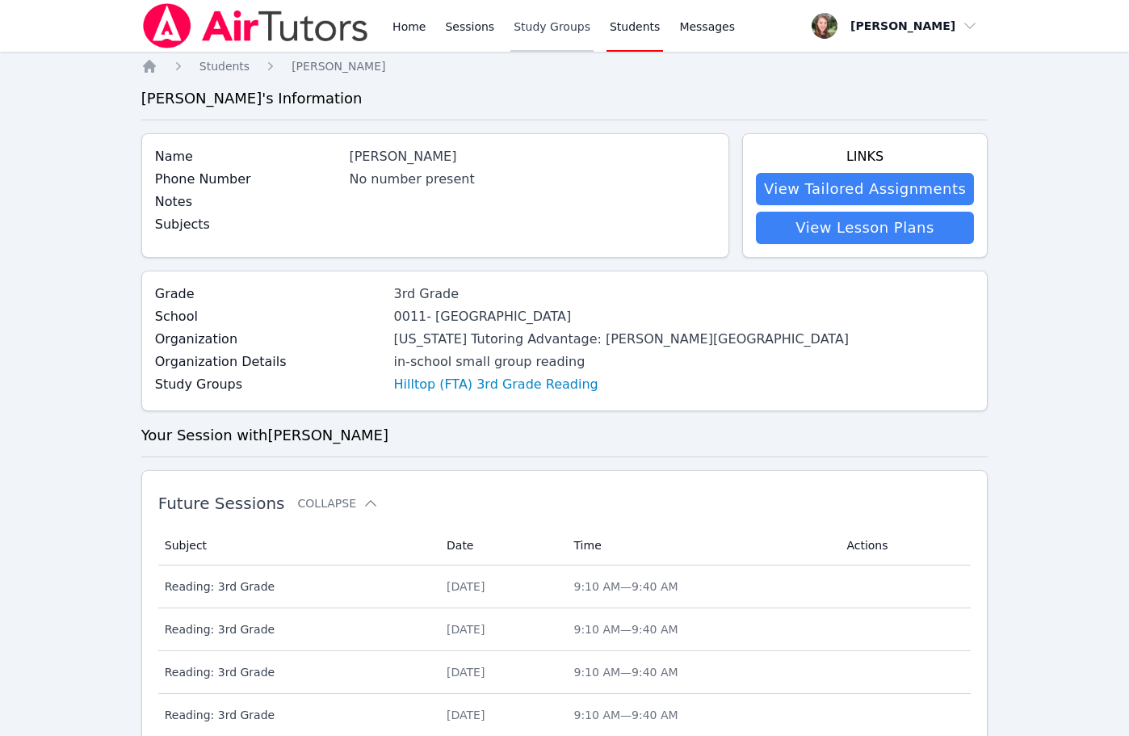
click at [514, 38] on link "Study Groups" at bounding box center [551, 26] width 83 height 52
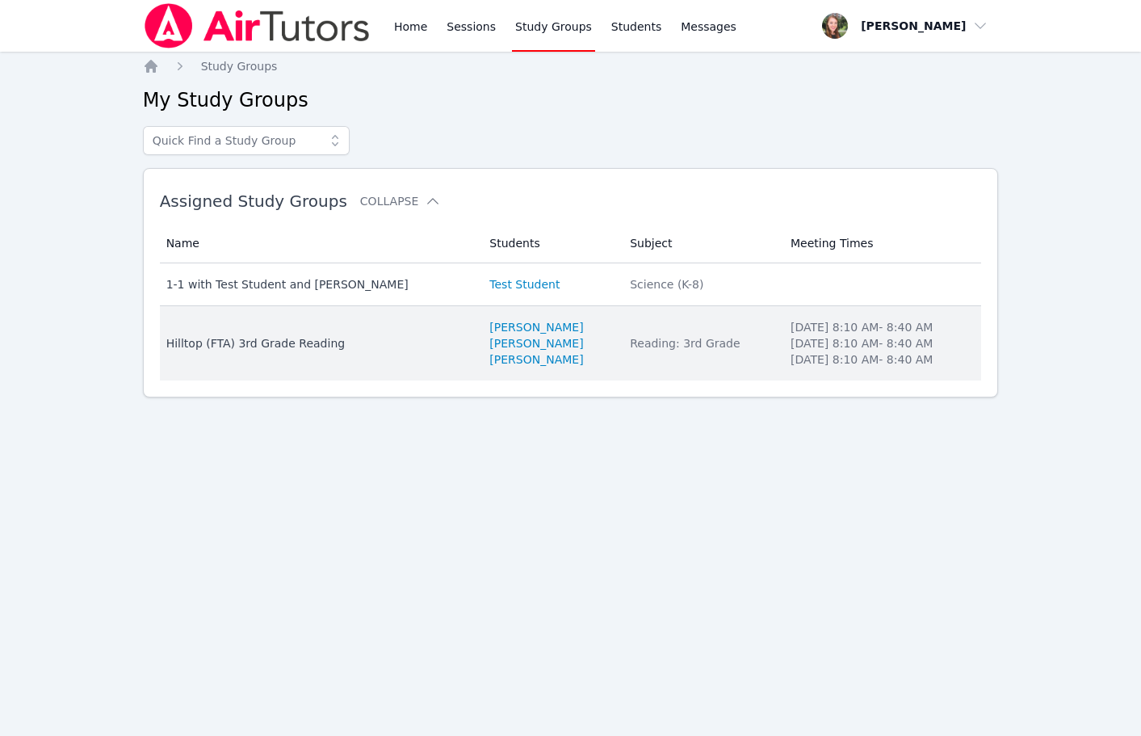
click at [305, 346] on div "Hilltop (FTA) 3rd Grade Reading" at bounding box center [318, 343] width 304 height 16
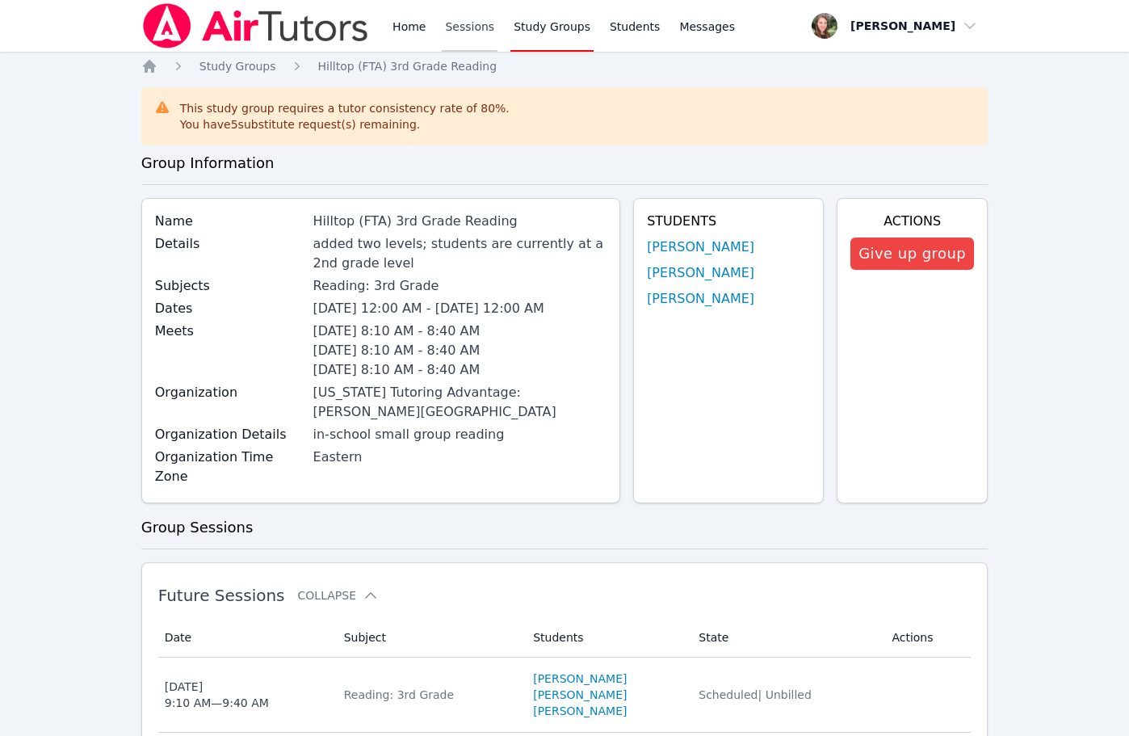
click at [485, 23] on link "Sessions" at bounding box center [470, 26] width 56 height 52
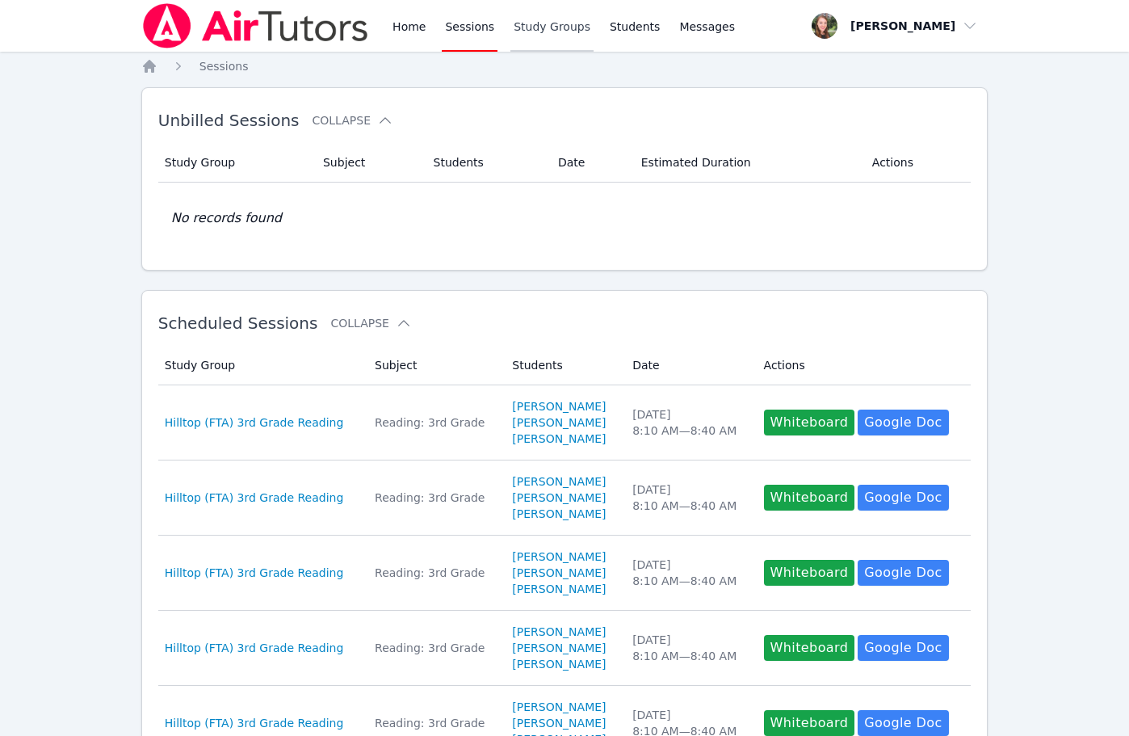
click at [528, 30] on link "Study Groups" at bounding box center [551, 26] width 83 height 52
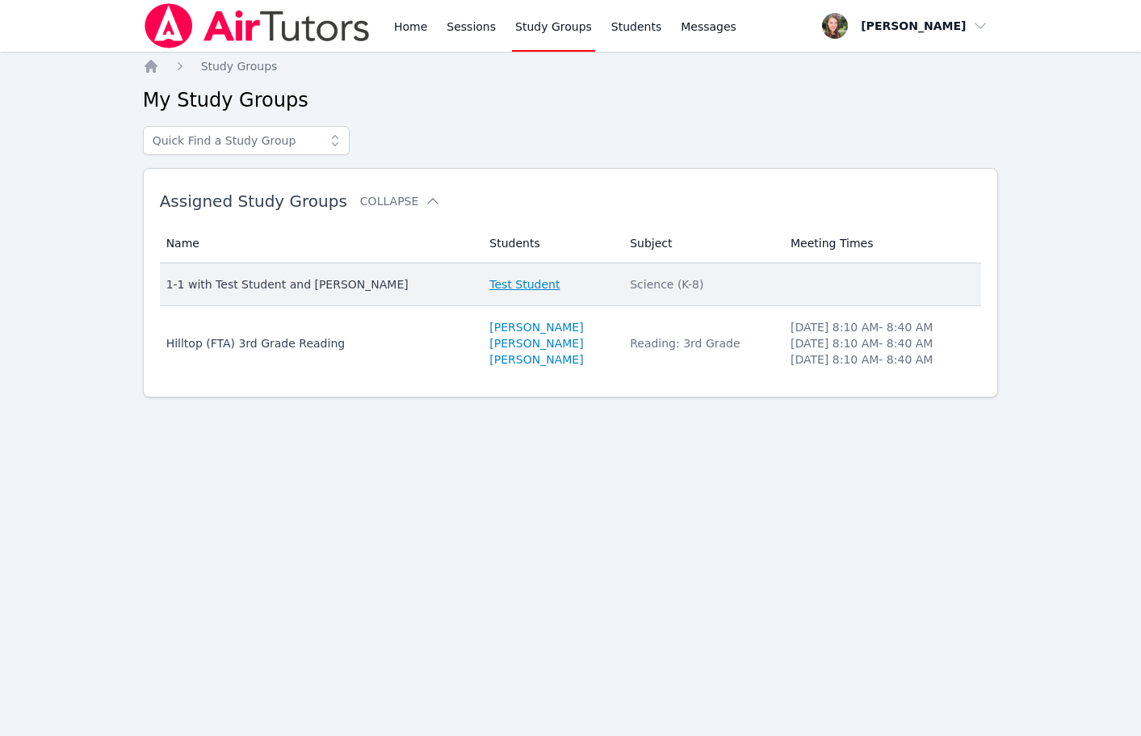
click at [489, 283] on link "Test Student" at bounding box center [524, 284] width 70 height 16
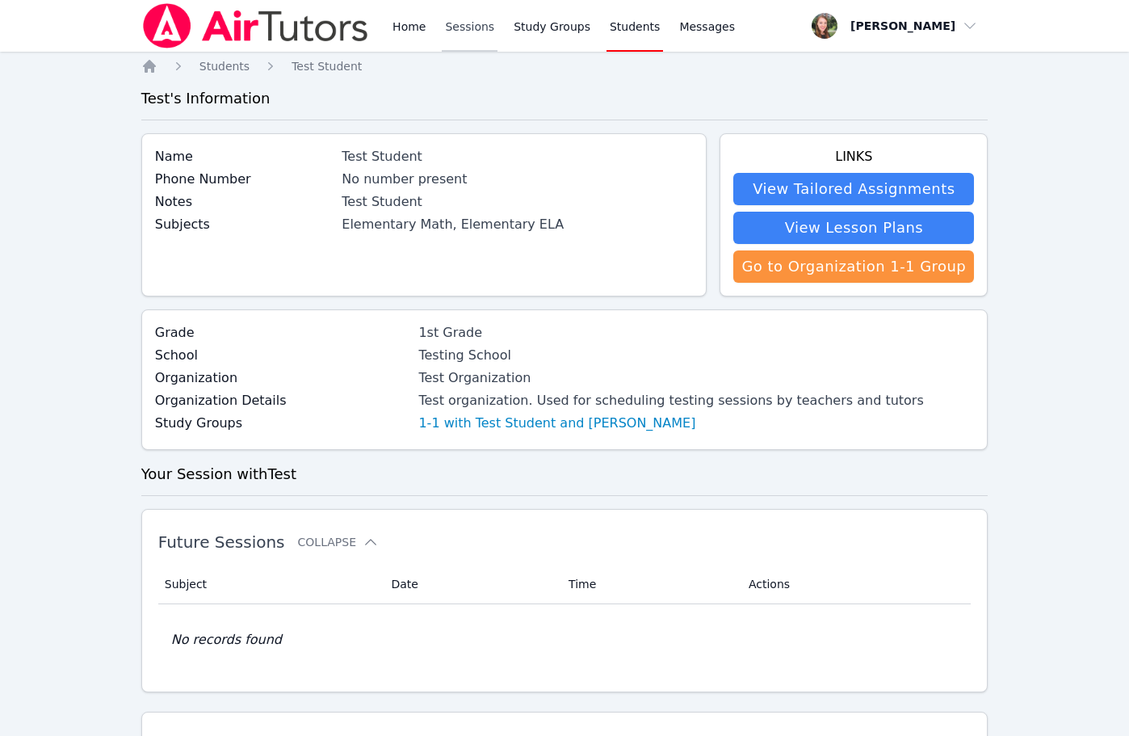
click at [464, 27] on link "Sessions" at bounding box center [470, 26] width 56 height 52
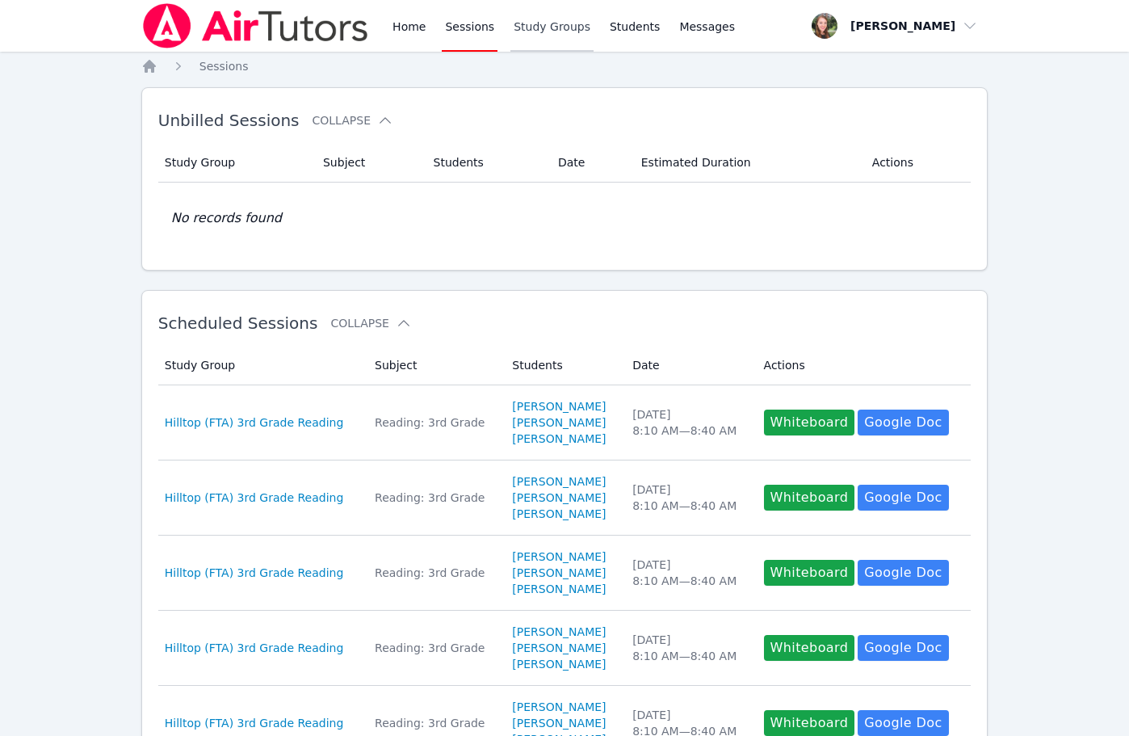
click at [538, 26] on link "Study Groups" at bounding box center [551, 26] width 83 height 52
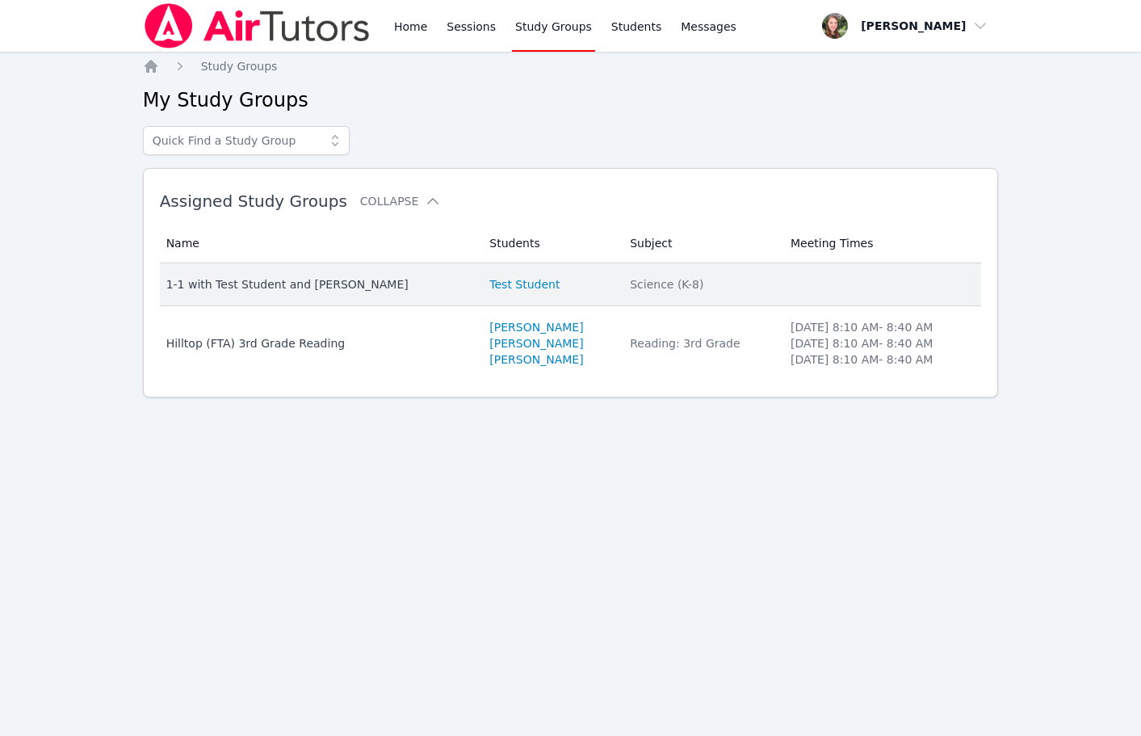
click at [266, 283] on div "1-1 with Test Student and Heather Parham" at bounding box center [318, 284] width 304 height 16
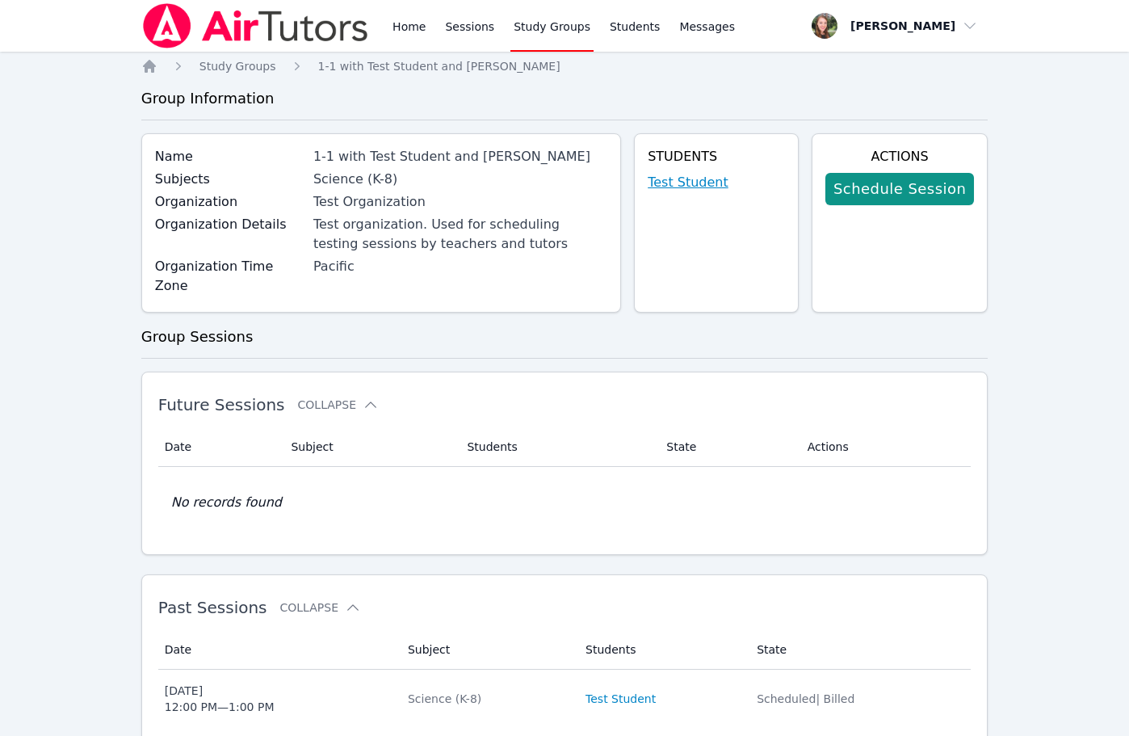
click at [686, 182] on link "Test Student" at bounding box center [688, 182] width 81 height 19
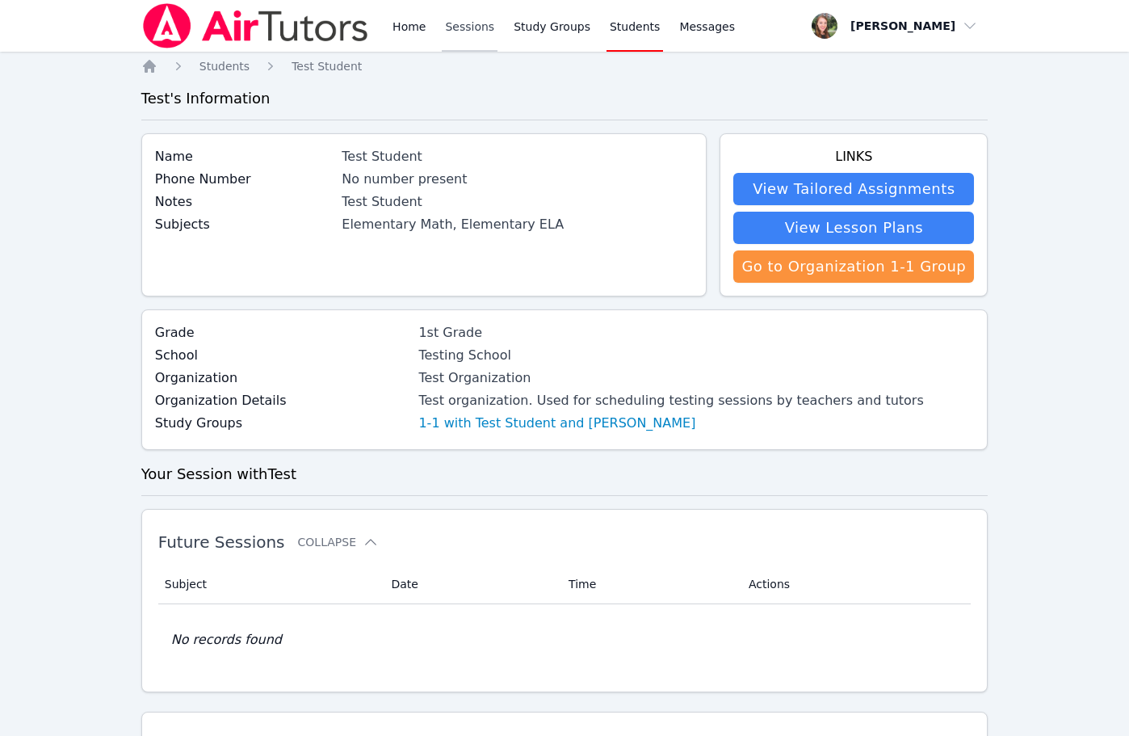
click at [476, 23] on link "Sessions" at bounding box center [470, 26] width 56 height 52
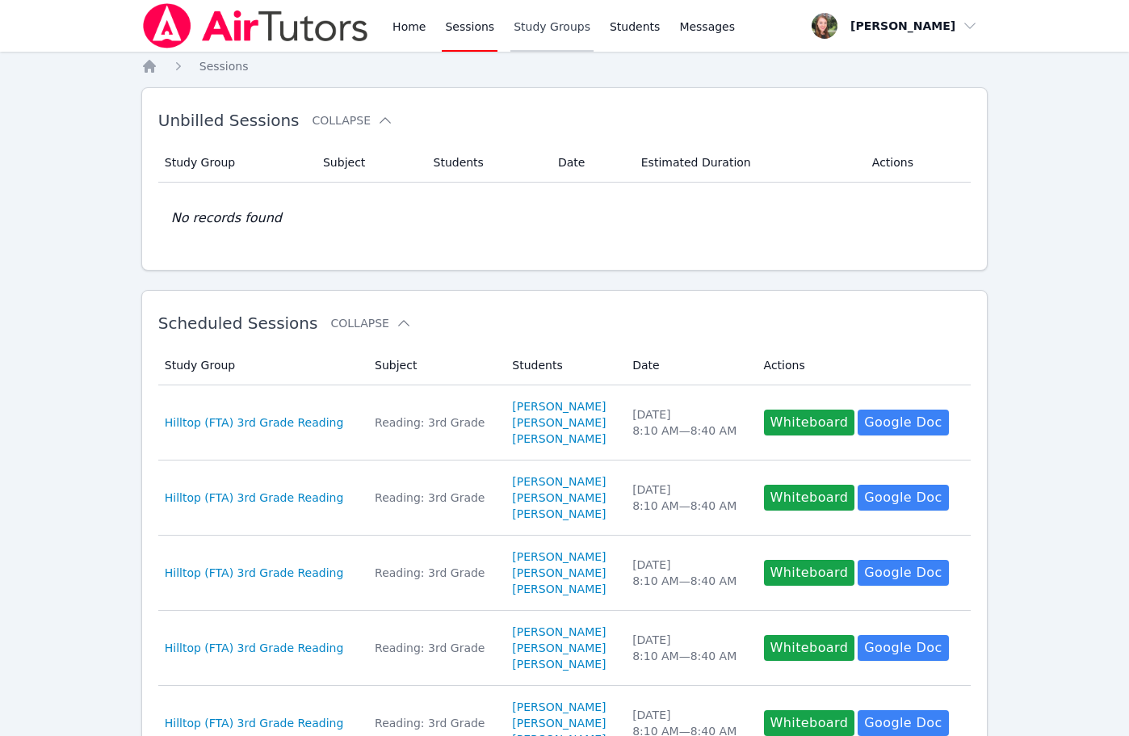
click at [531, 31] on link "Study Groups" at bounding box center [551, 26] width 83 height 52
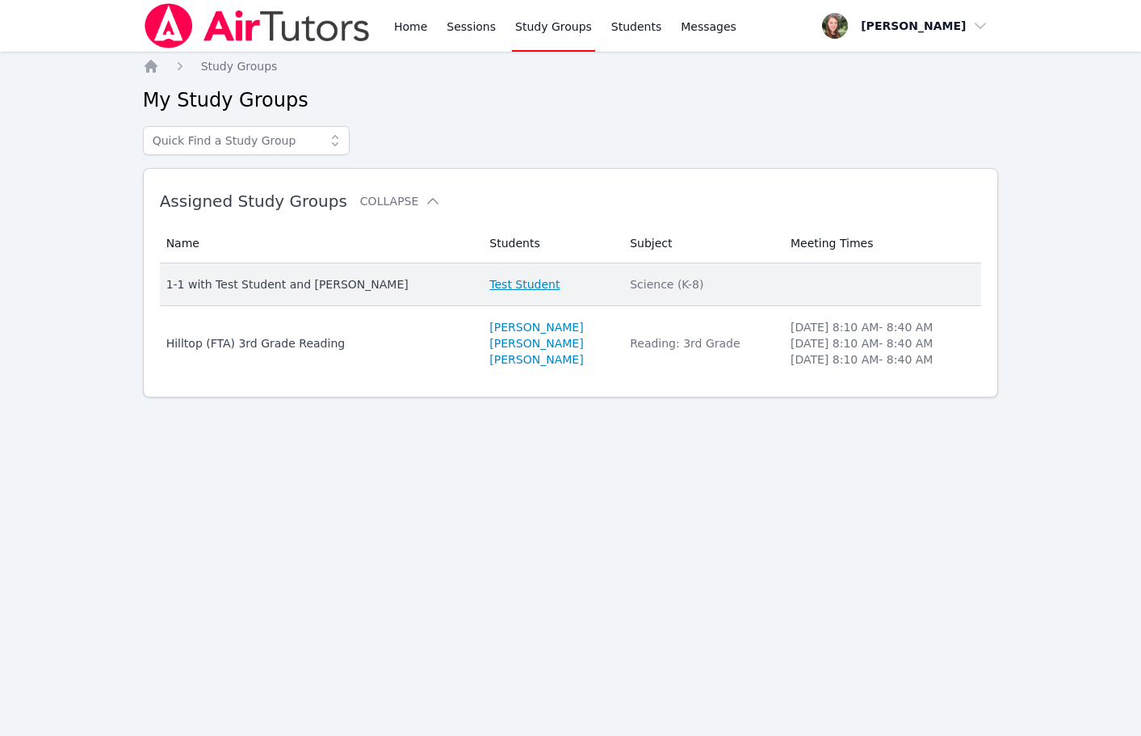
click at [489, 278] on link "Test Student" at bounding box center [524, 284] width 70 height 16
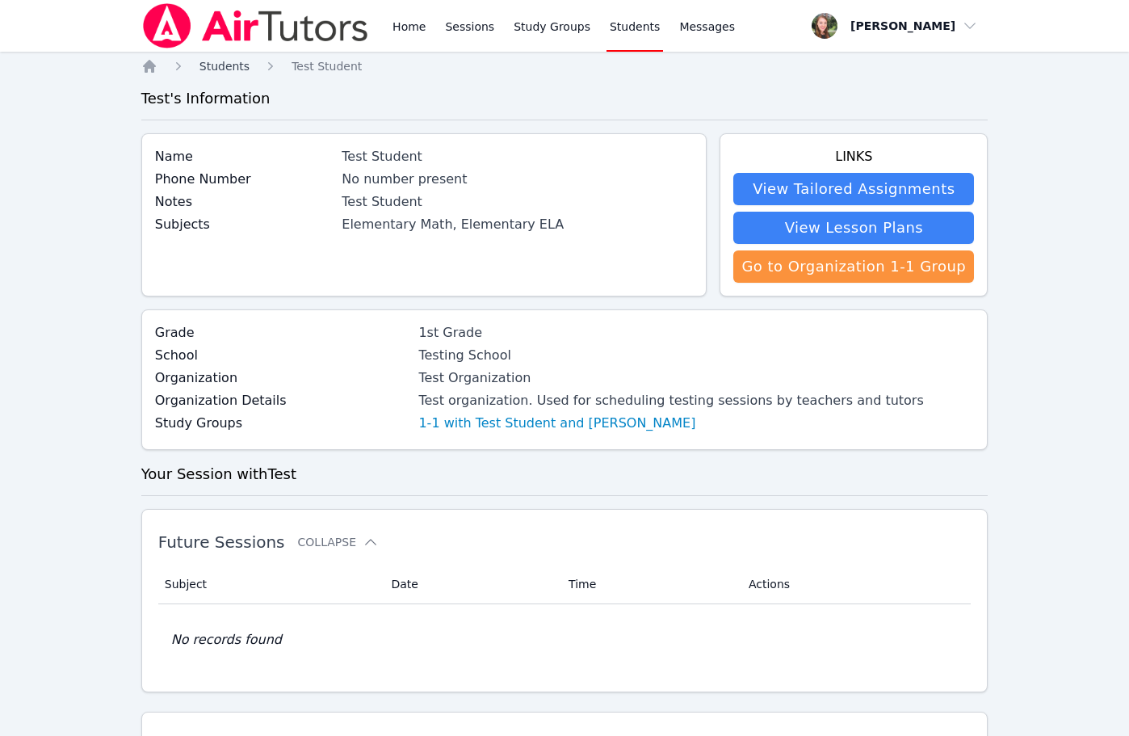
click at [217, 71] on span "Students" at bounding box center [224, 66] width 50 height 13
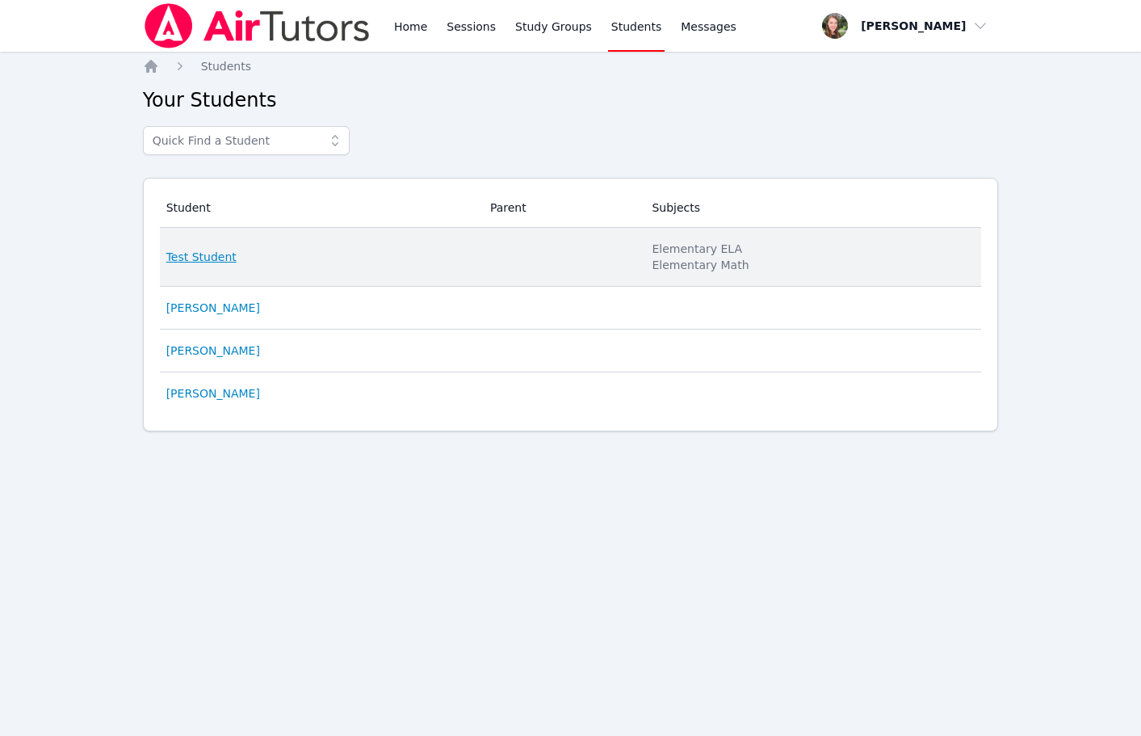
click at [206, 250] on link "Test Student" at bounding box center [201, 257] width 70 height 16
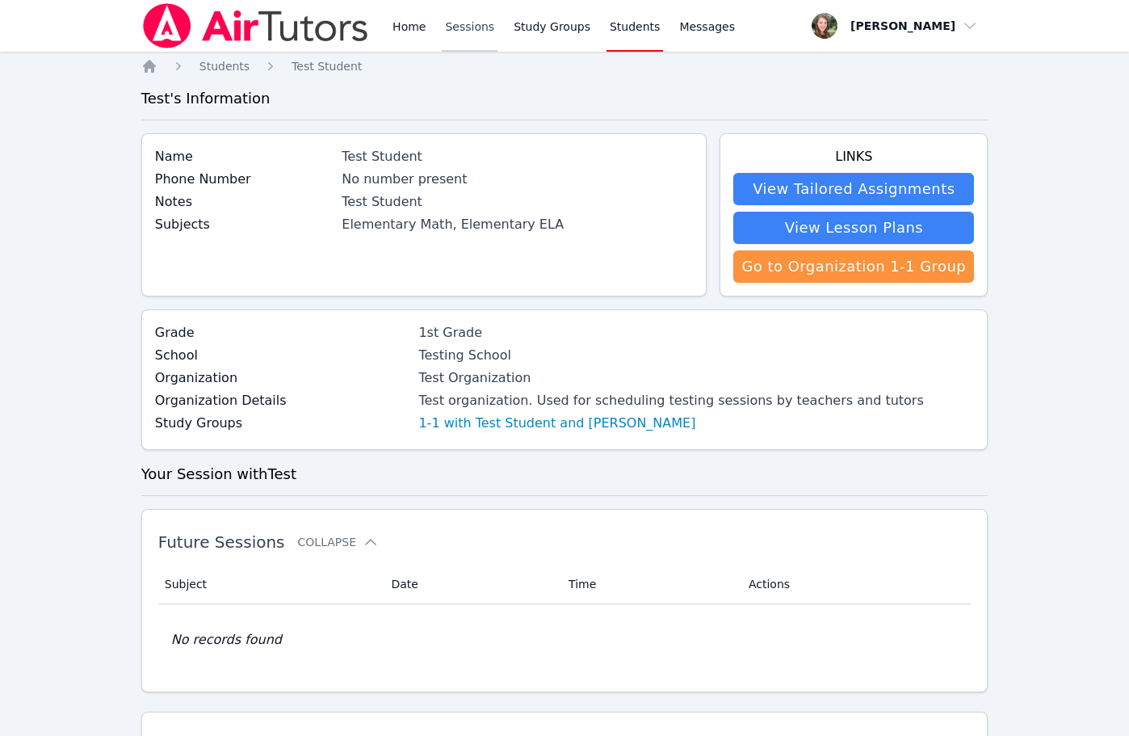
click at [456, 23] on link "Sessions" at bounding box center [470, 26] width 56 height 52
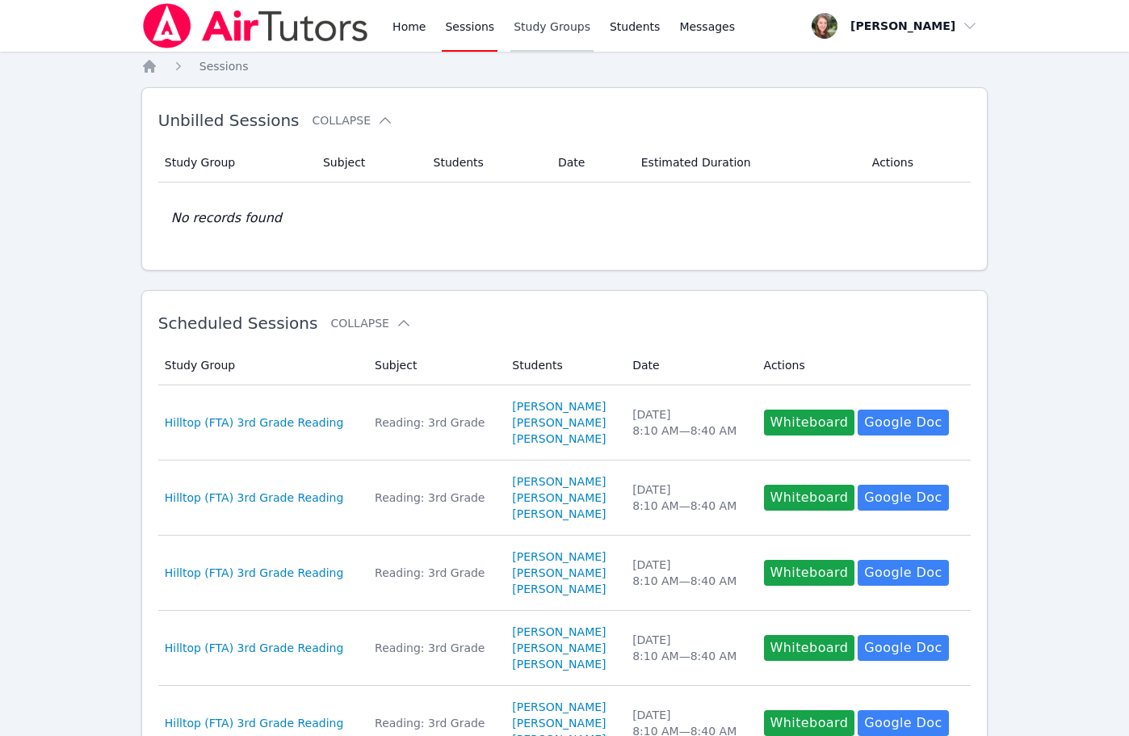
click at [550, 31] on link "Study Groups" at bounding box center [551, 26] width 83 height 52
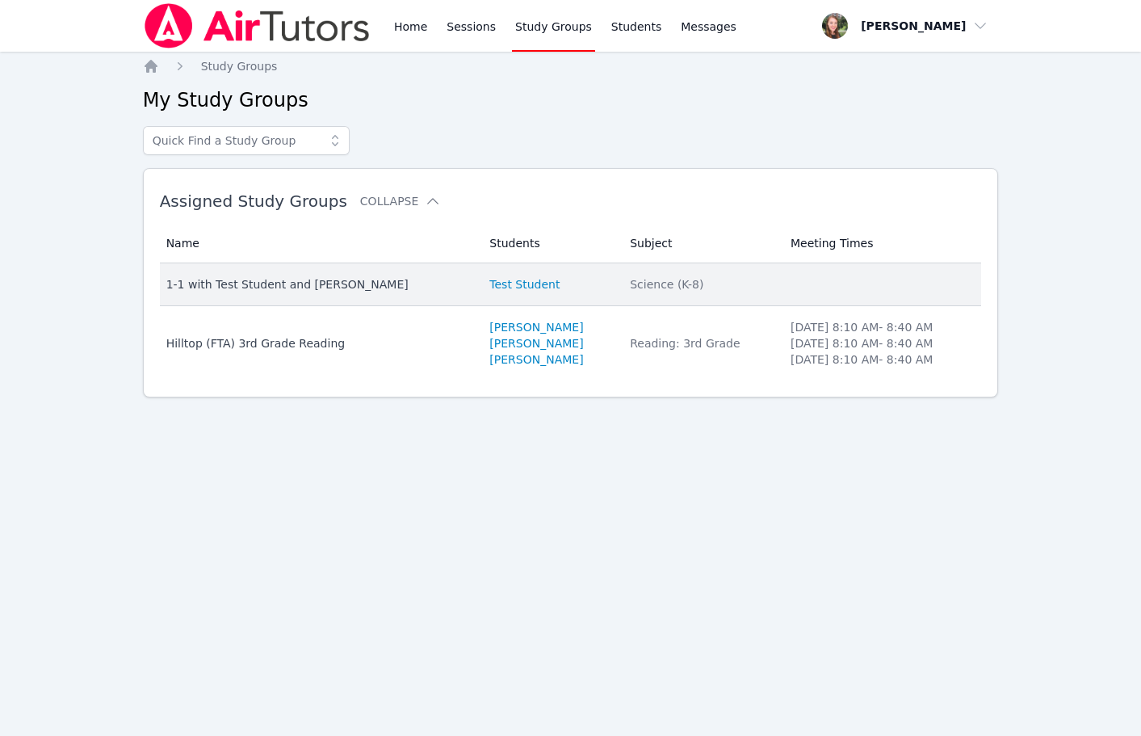
click at [335, 283] on div "1-1 with Test Student and Heather Parham" at bounding box center [318, 284] width 304 height 16
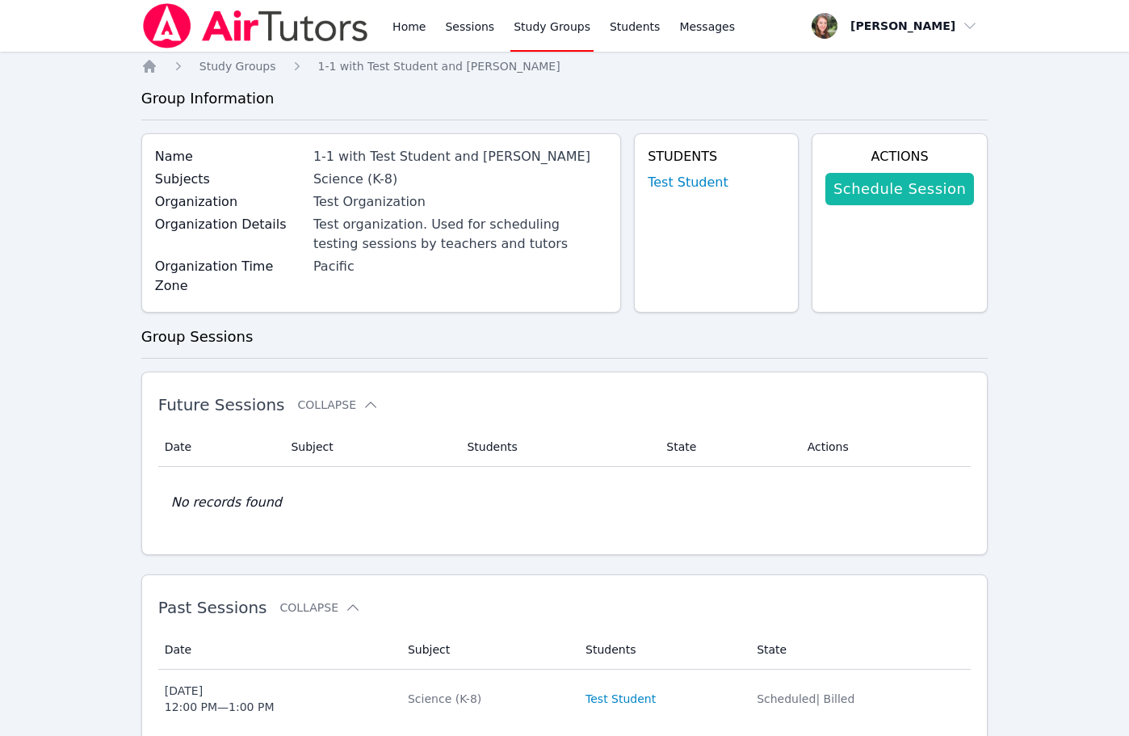
click at [929, 182] on link "Schedule Session" at bounding box center [899, 189] width 149 height 32
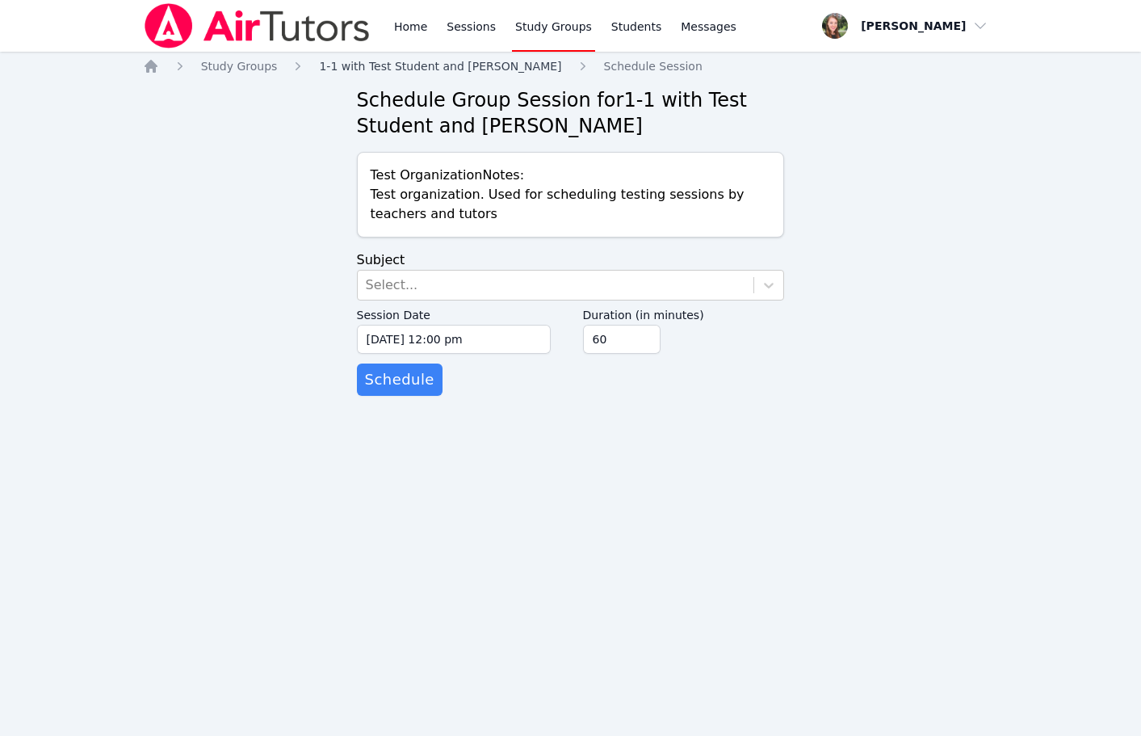
click at [459, 69] on span "1-1 with Test Student and Heather Parham" at bounding box center [440, 66] width 242 height 13
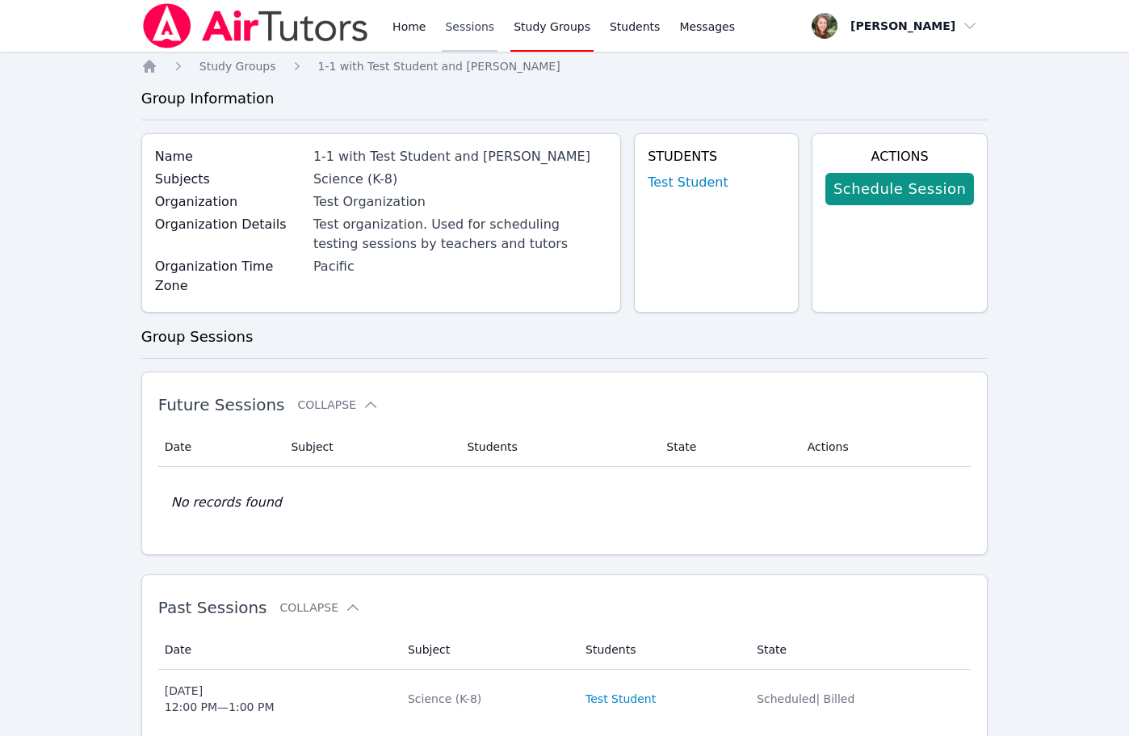
click at [459, 25] on link "Sessions" at bounding box center [470, 26] width 56 height 52
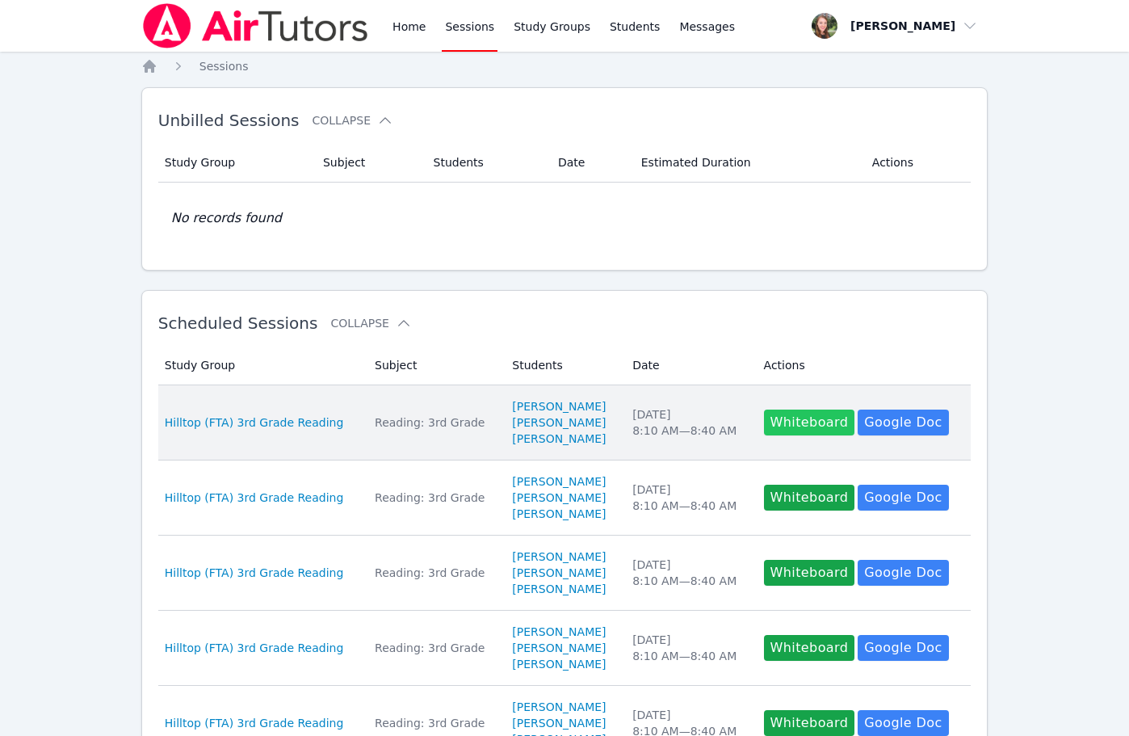
click at [801, 418] on button "Whiteboard" at bounding box center [809, 422] width 91 height 26
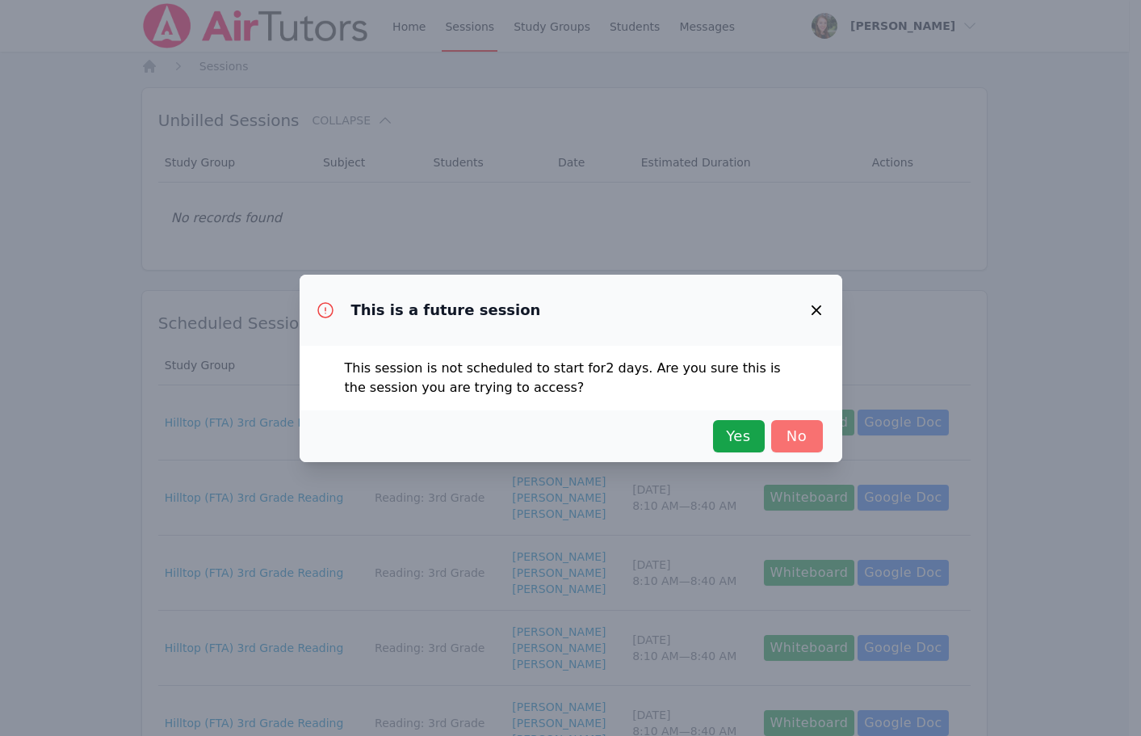
click at [798, 430] on span "No" at bounding box center [797, 436] width 36 height 23
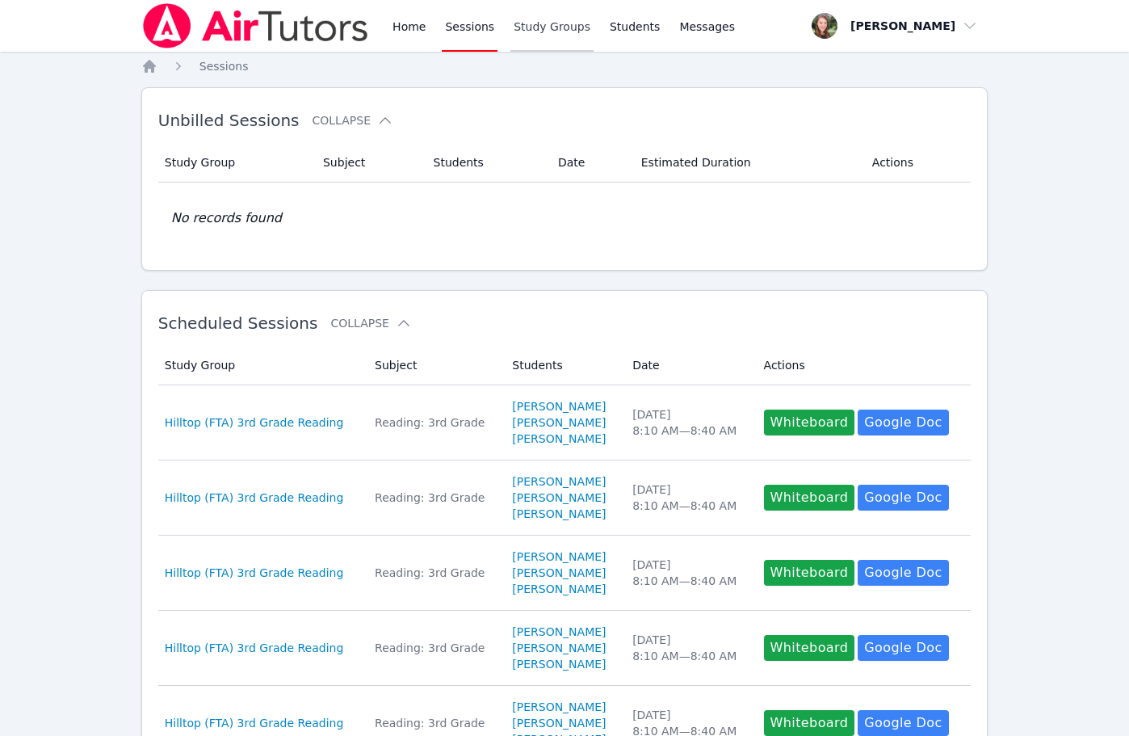
click at [541, 28] on link "Study Groups" at bounding box center [551, 26] width 83 height 52
